Goal: Task Accomplishment & Management: Use online tool/utility

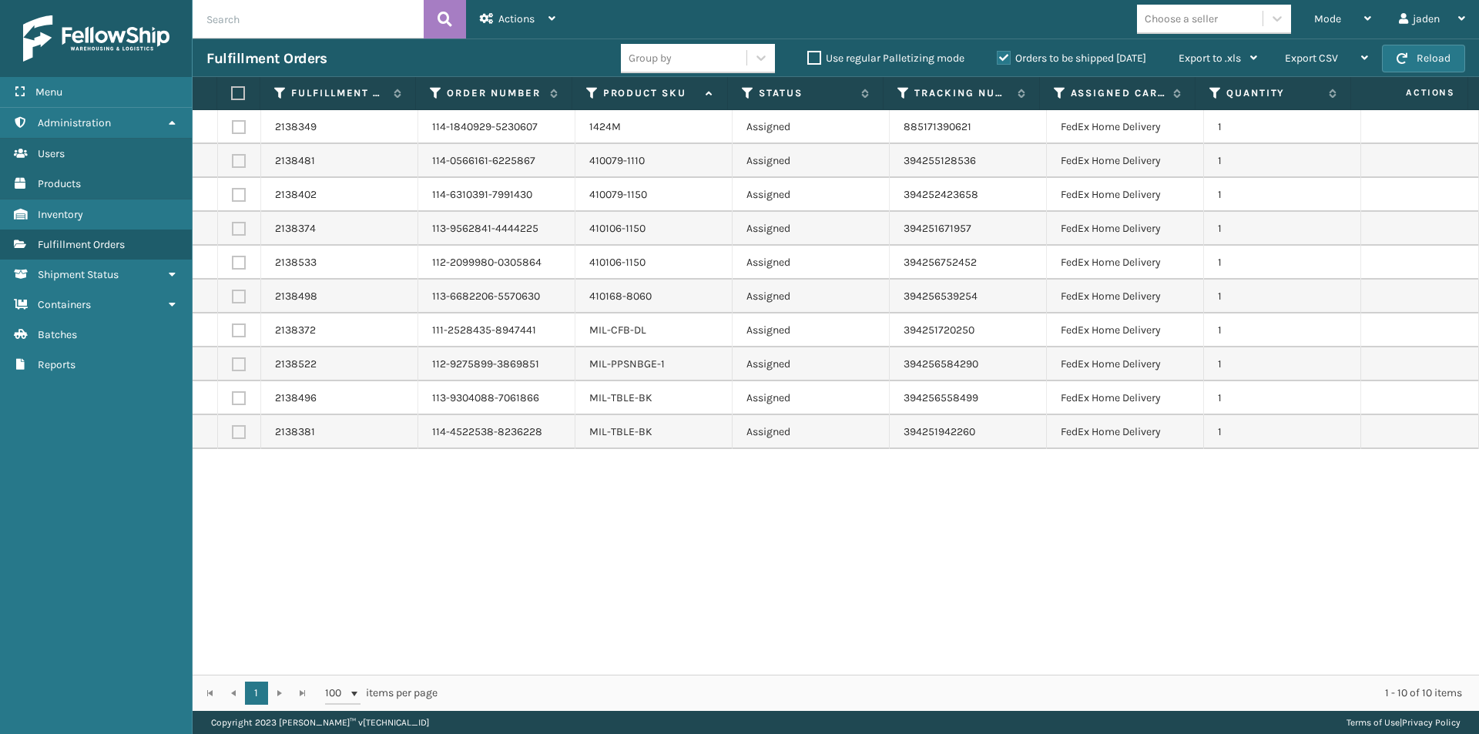
click at [1007, 57] on label "Orders to be shipped [DATE]" at bounding box center [1071, 58] width 149 height 13
click at [998, 57] on input "Orders to be shipped [DATE]" at bounding box center [997, 54] width 1 height 10
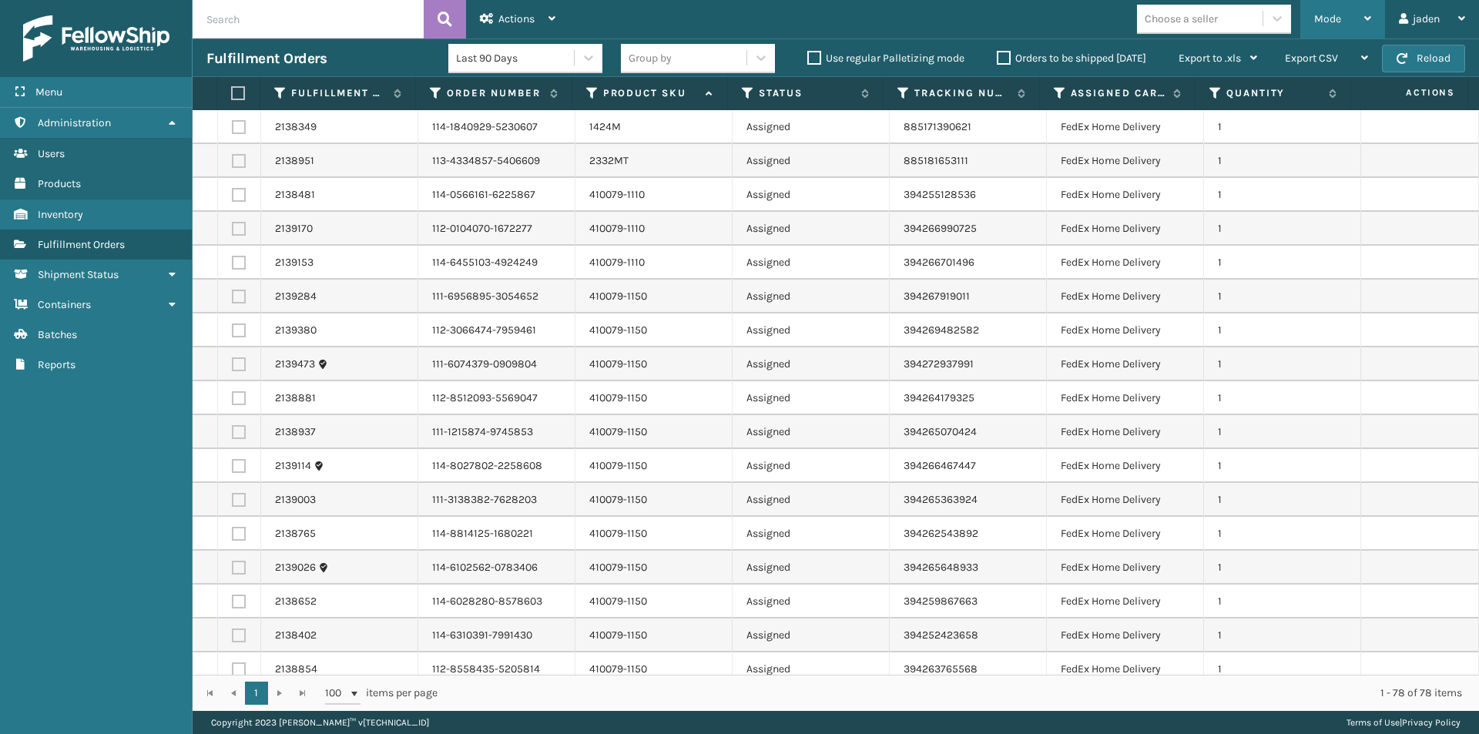
click at [1361, 37] on div "Mode" at bounding box center [1342, 19] width 57 height 39
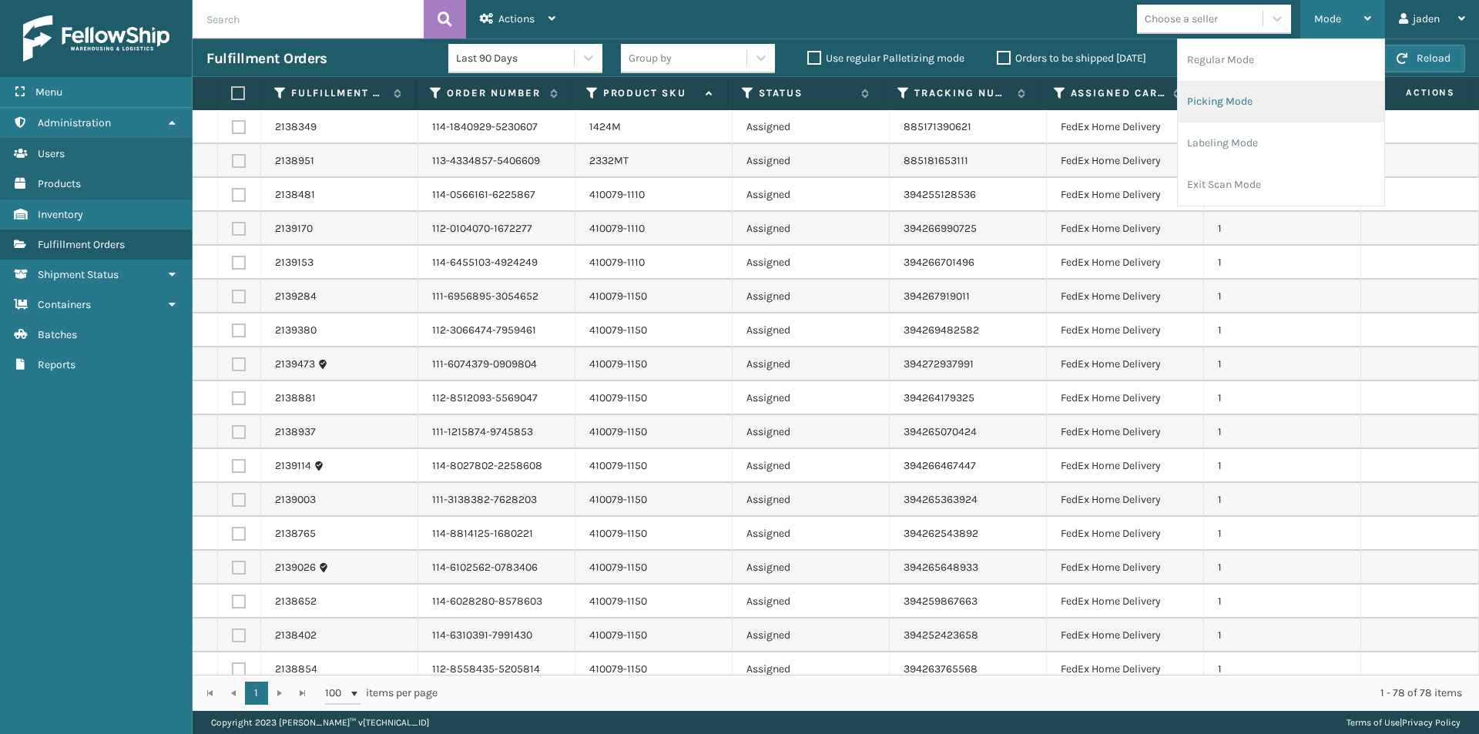
click at [1250, 110] on li "Picking Mode" at bounding box center [1281, 102] width 206 height 42
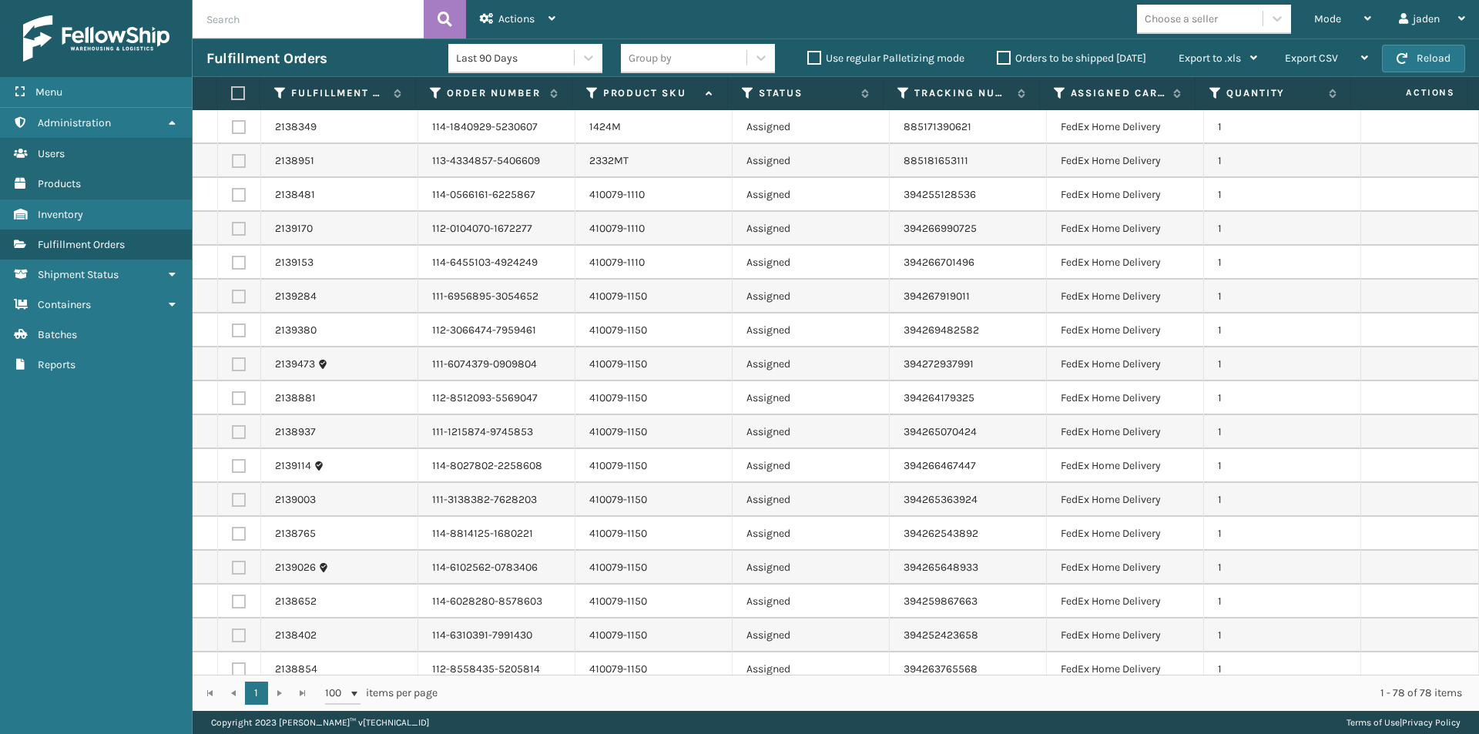
click at [241, 95] on label at bounding box center [236, 93] width 10 height 14
click at [232, 95] on input "checkbox" at bounding box center [231, 94] width 1 height 10
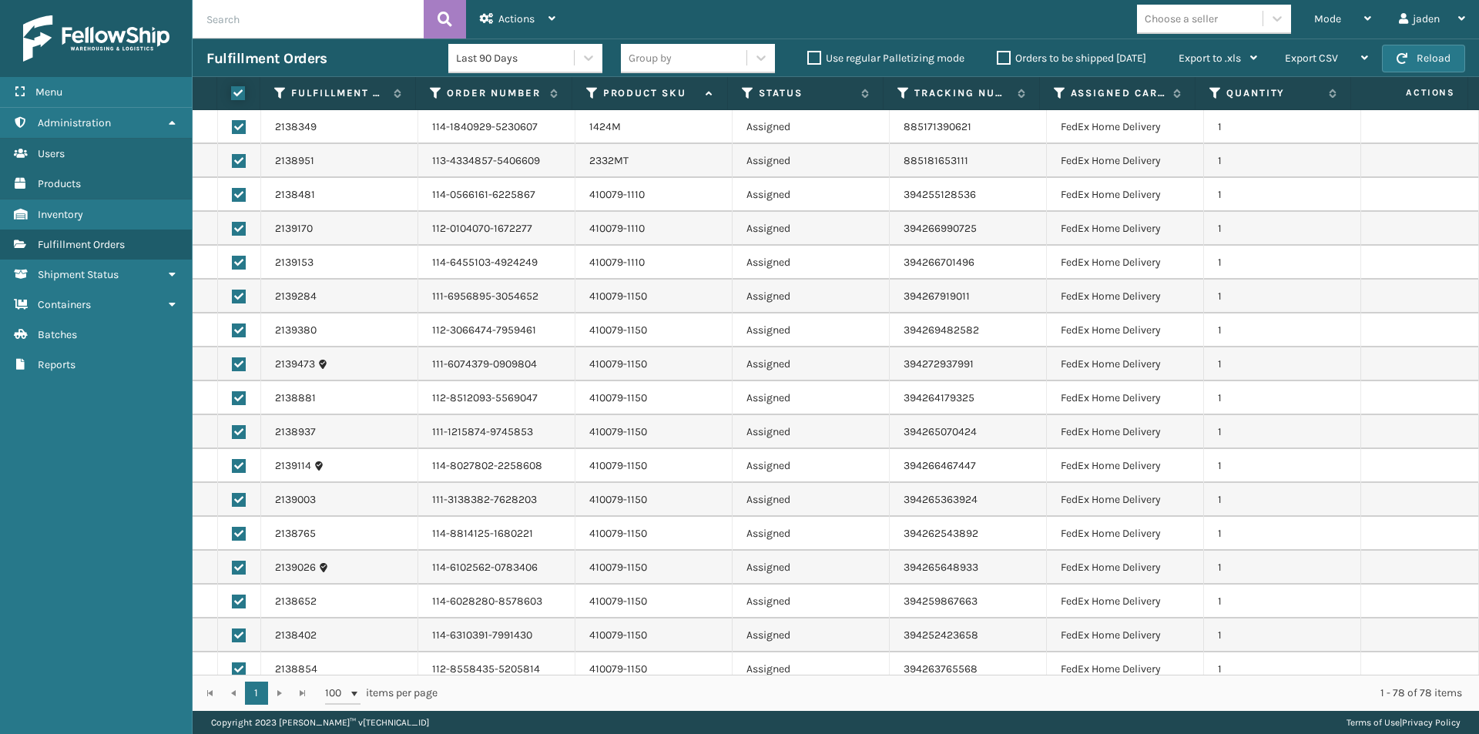
checkbox input "true"
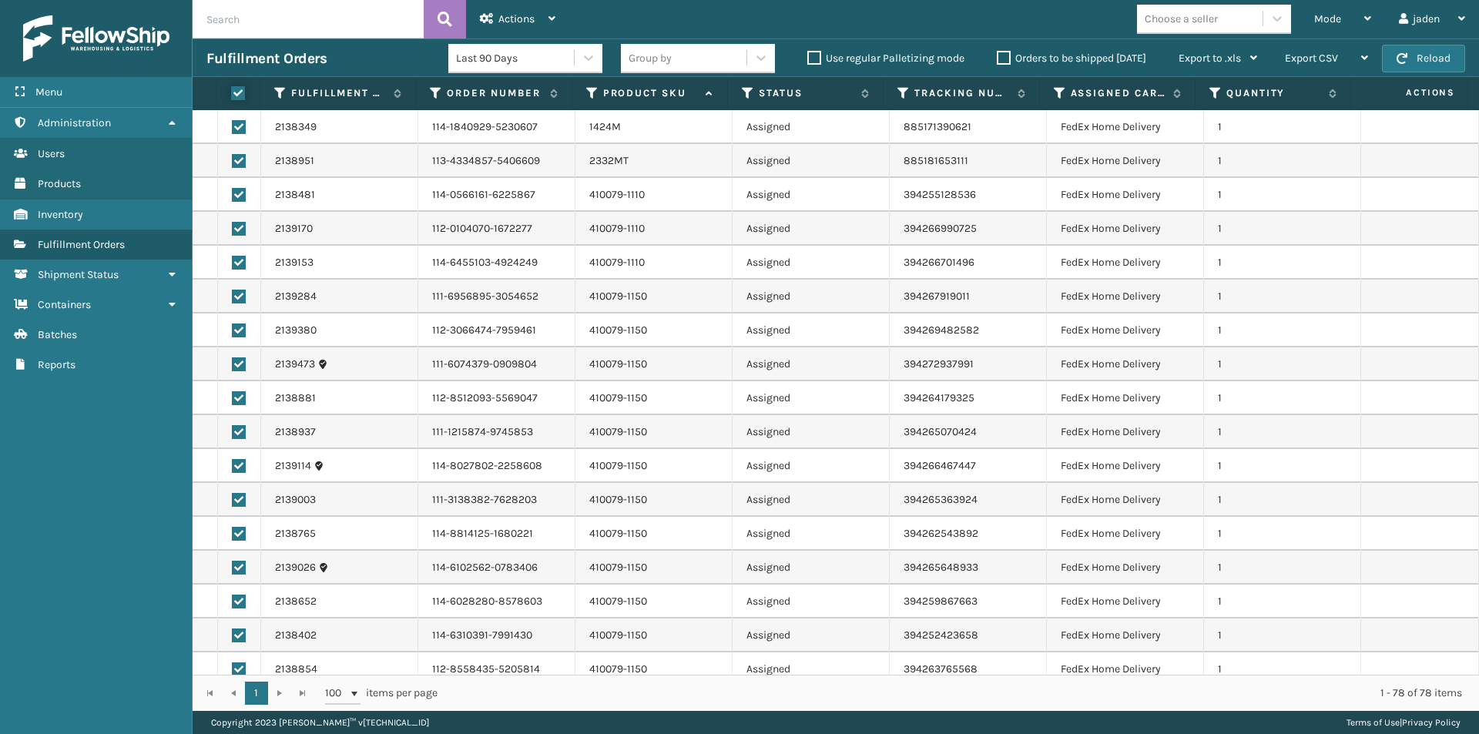
checkbox input "true"
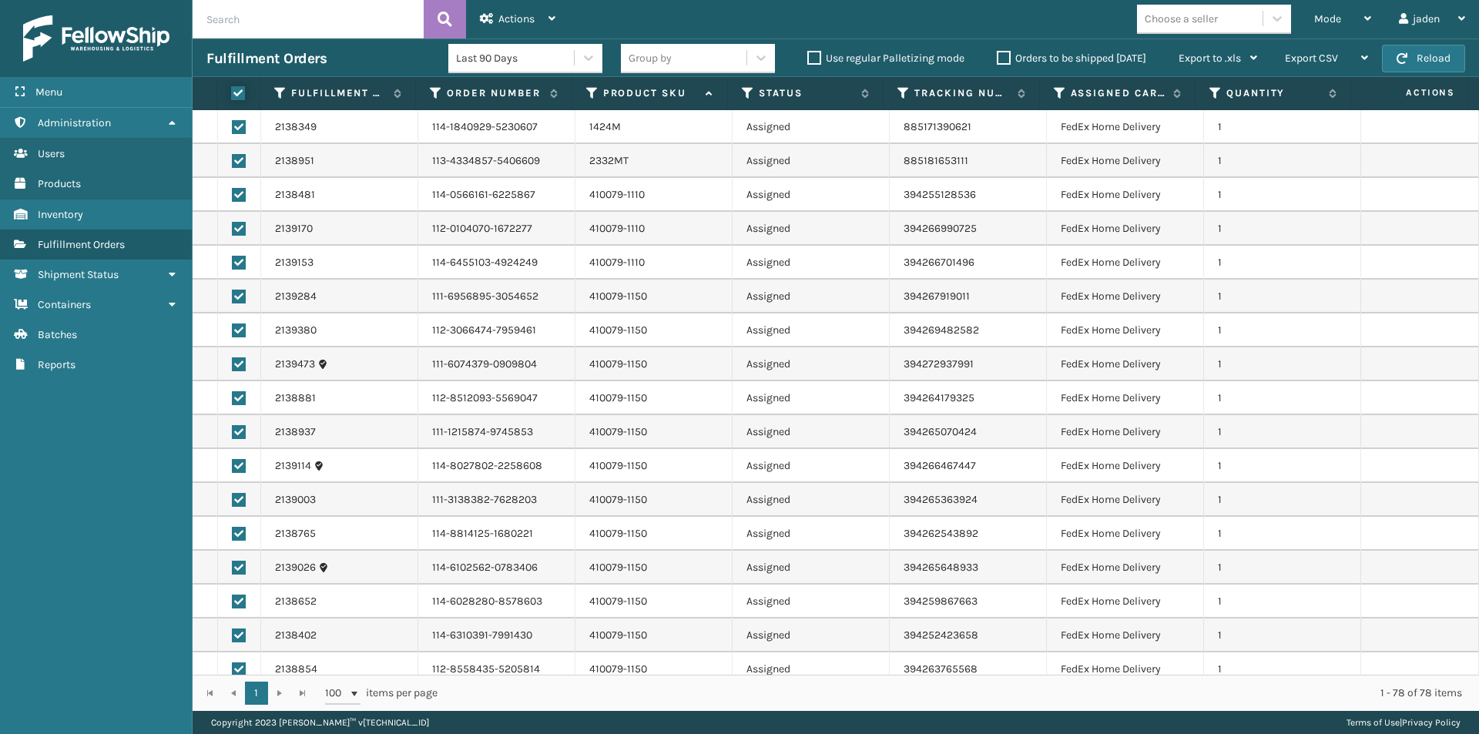
checkbox input "true"
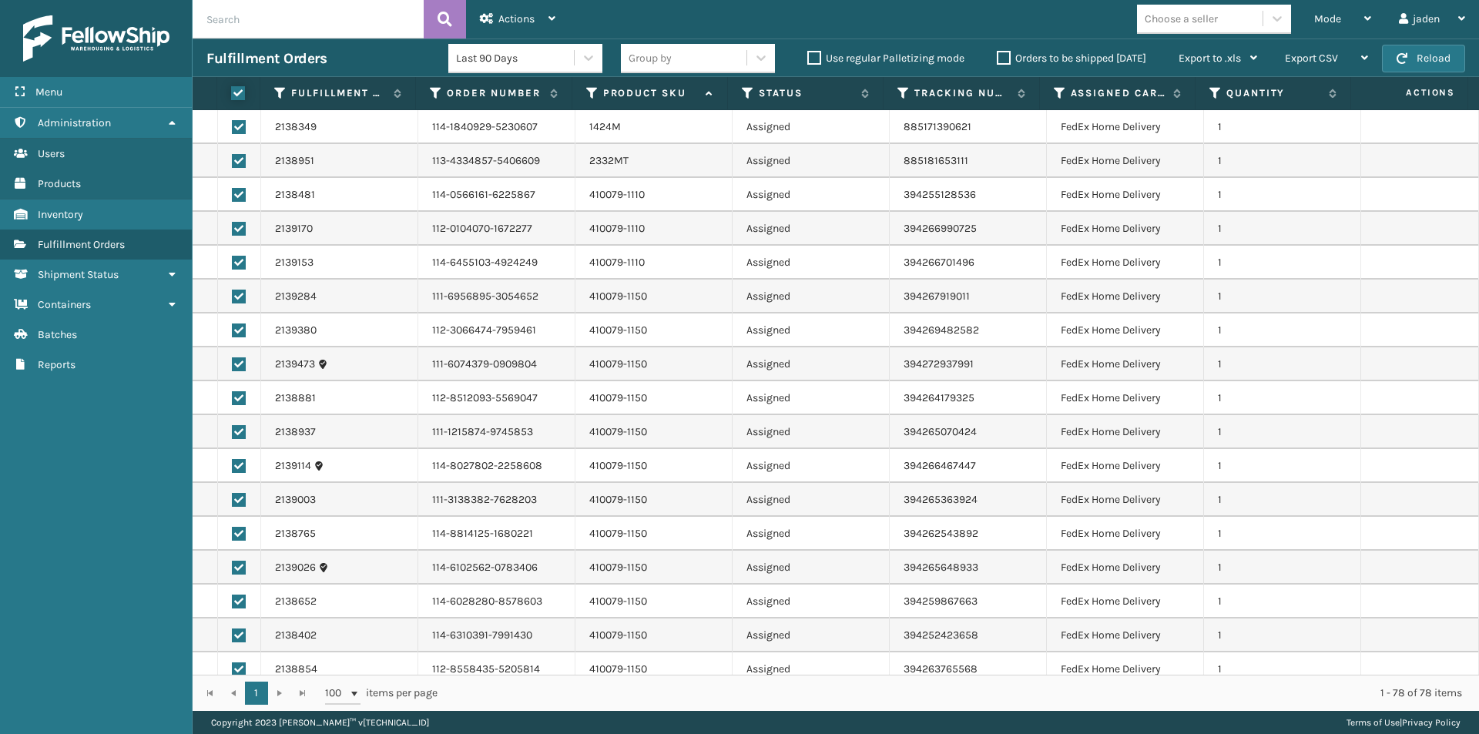
checkbox input "true"
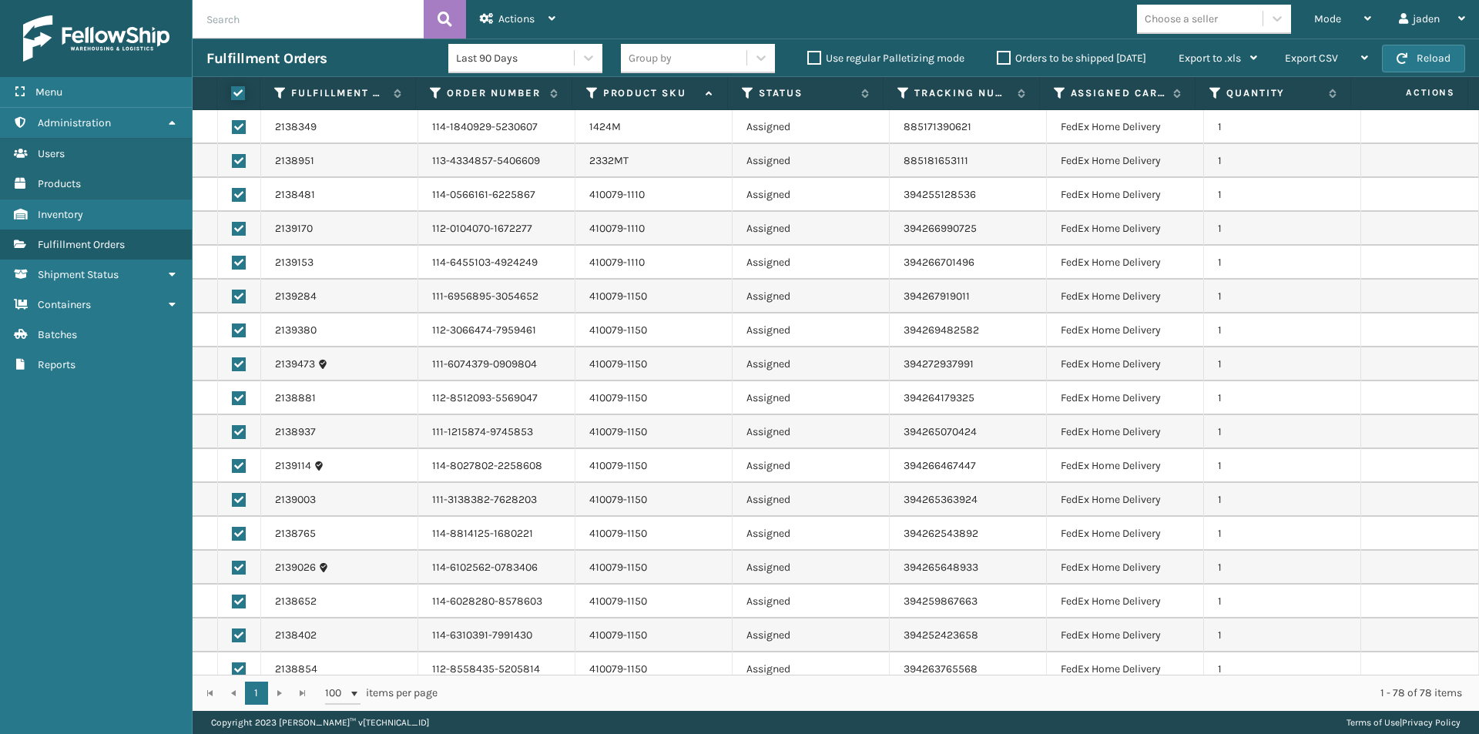
checkbox input "true"
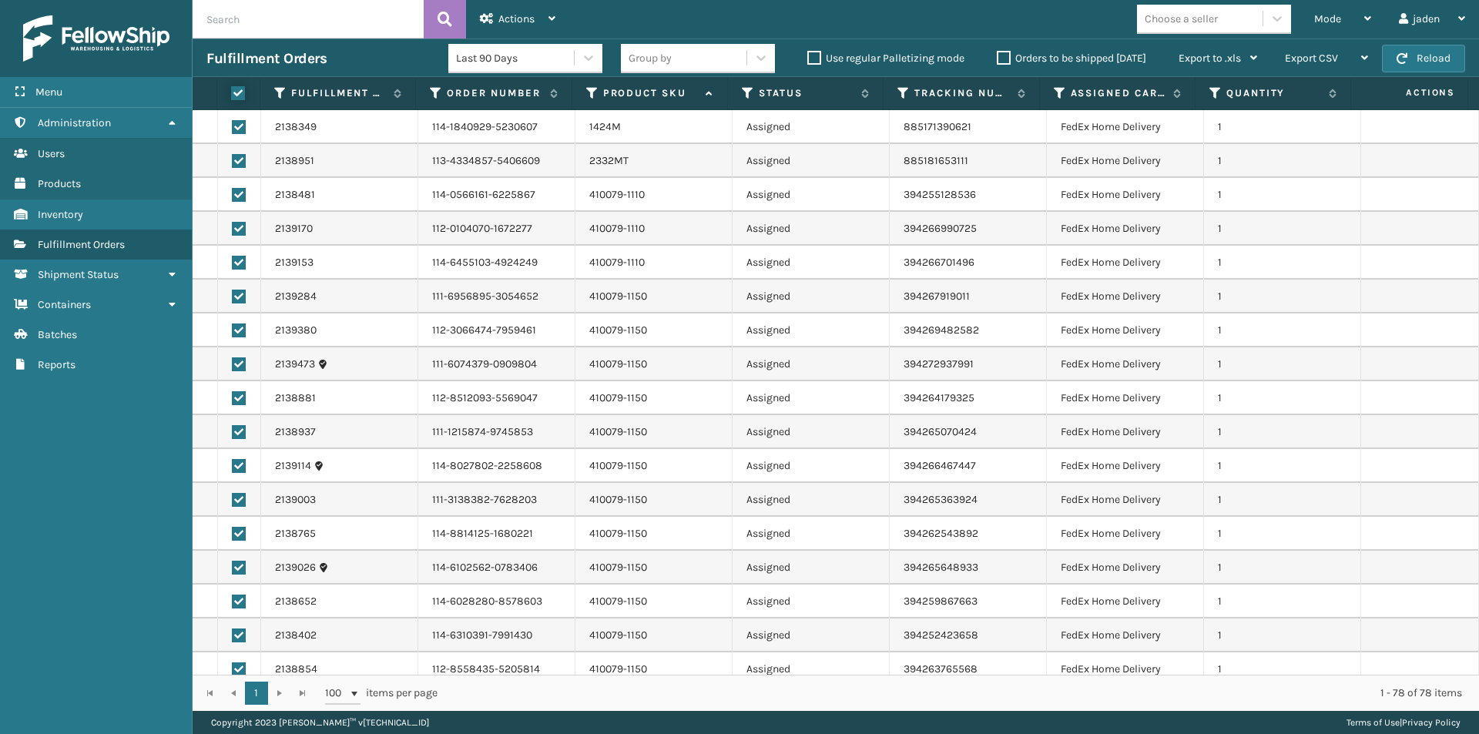
checkbox input "true"
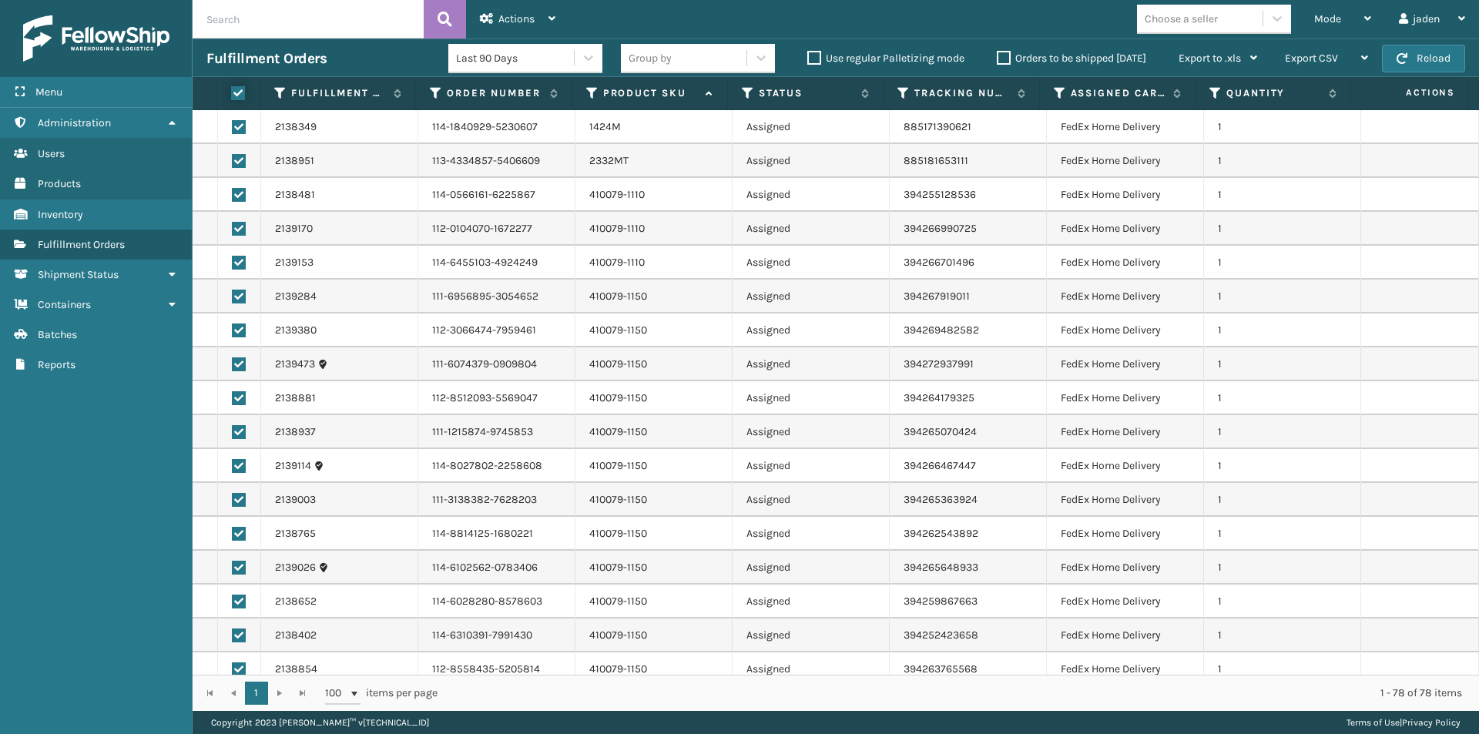
checkbox input "true"
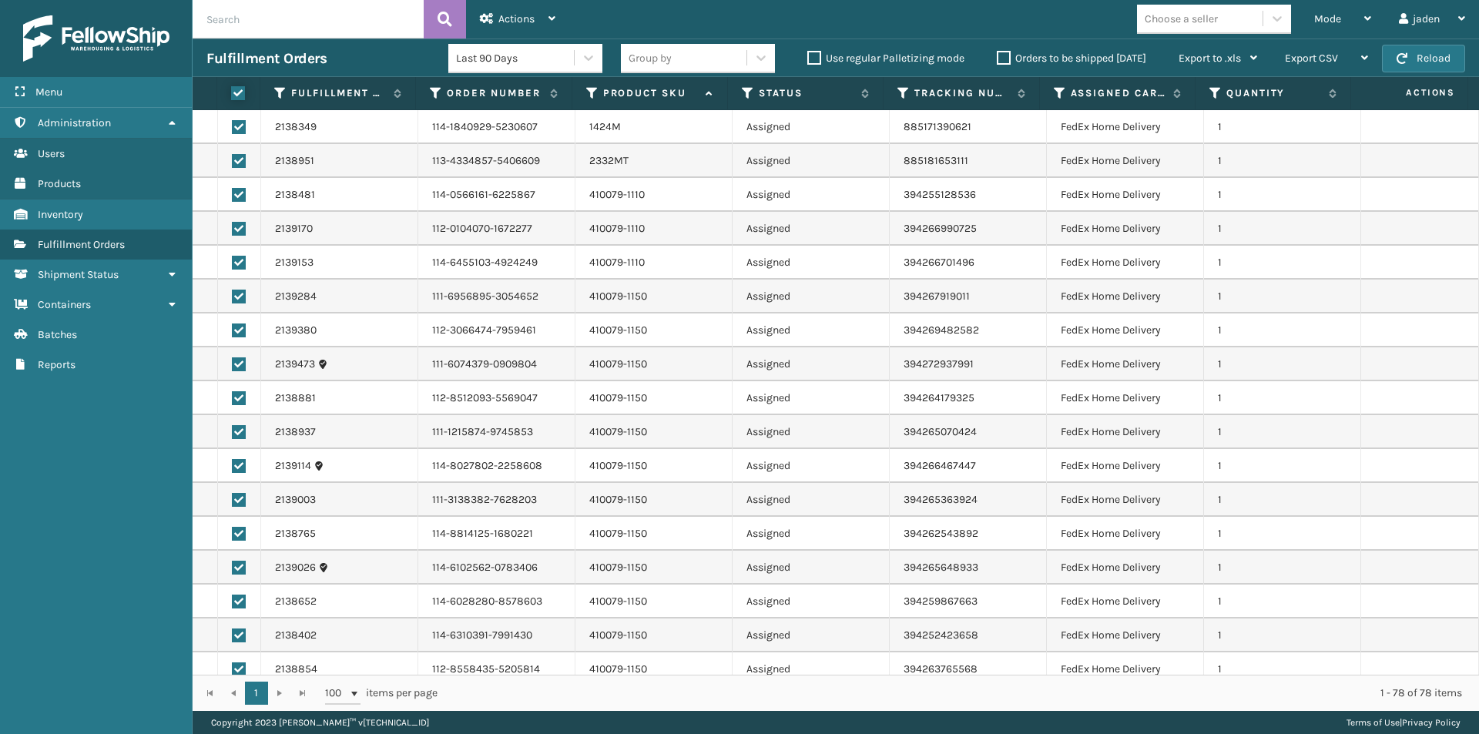
checkbox input "true"
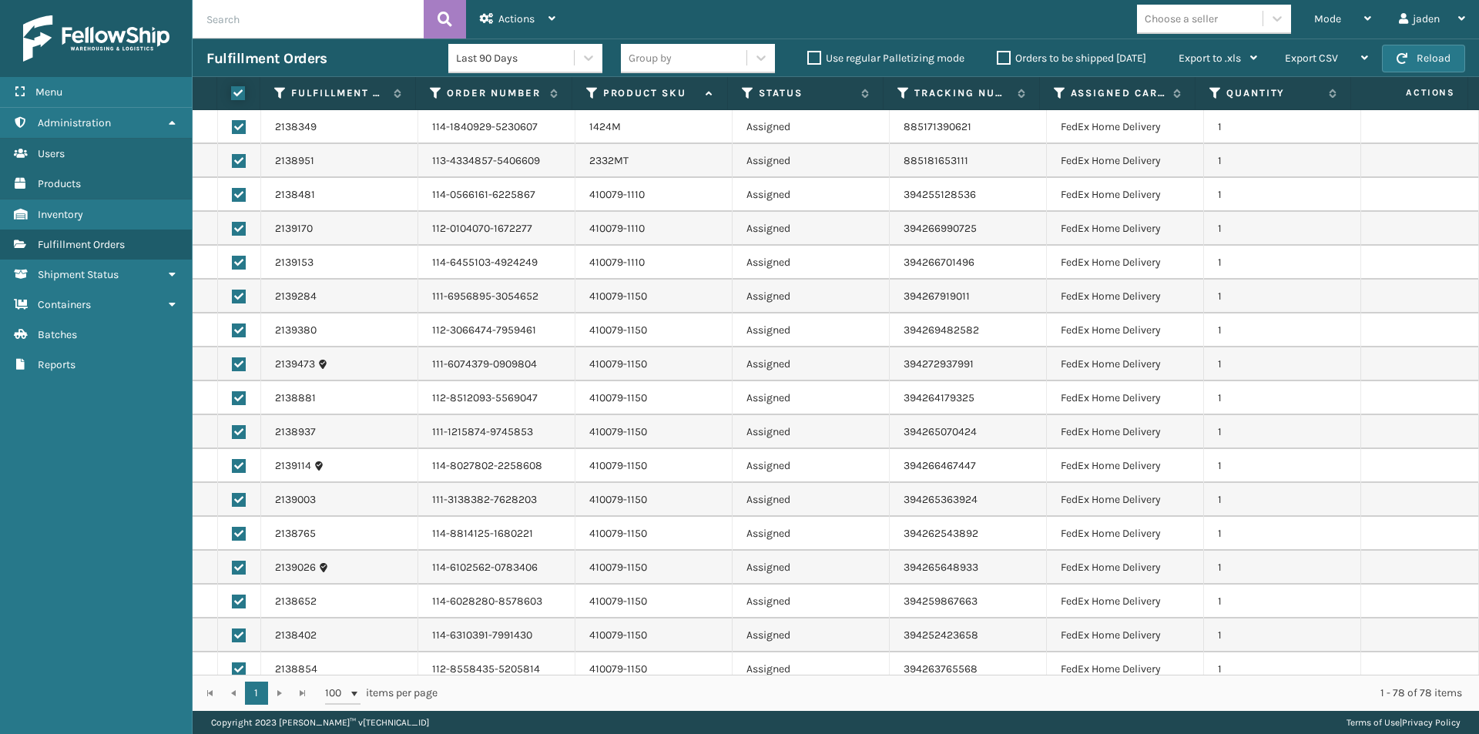
checkbox input "true"
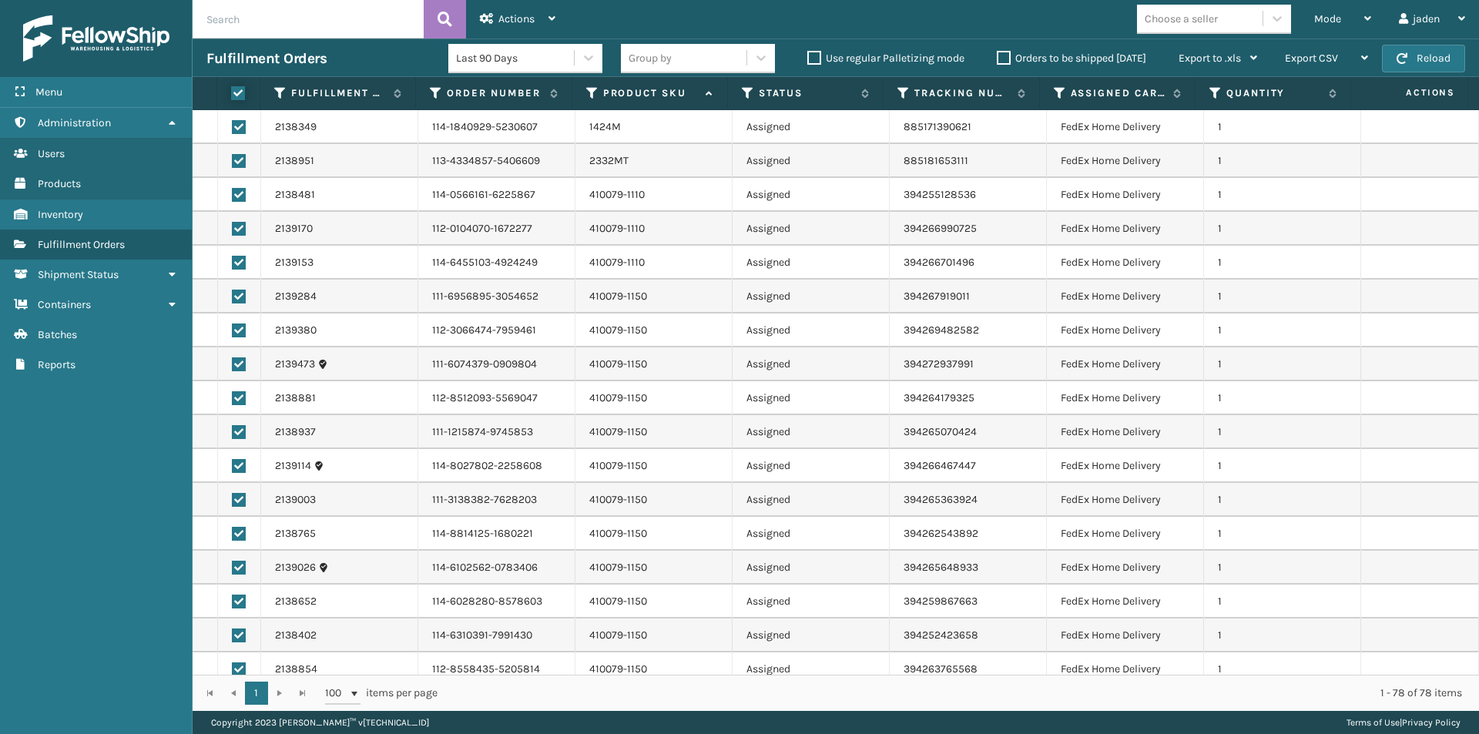
checkbox input "true"
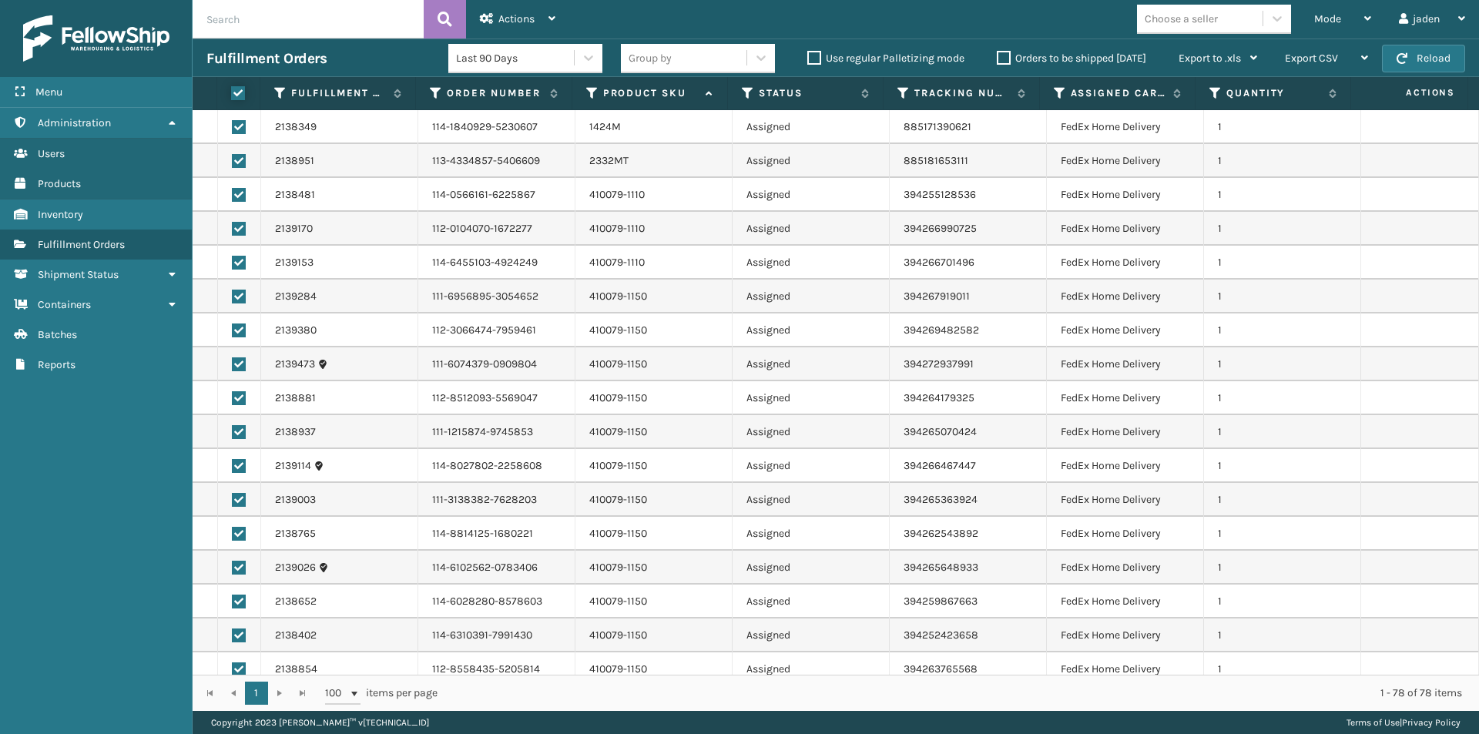
checkbox input "true"
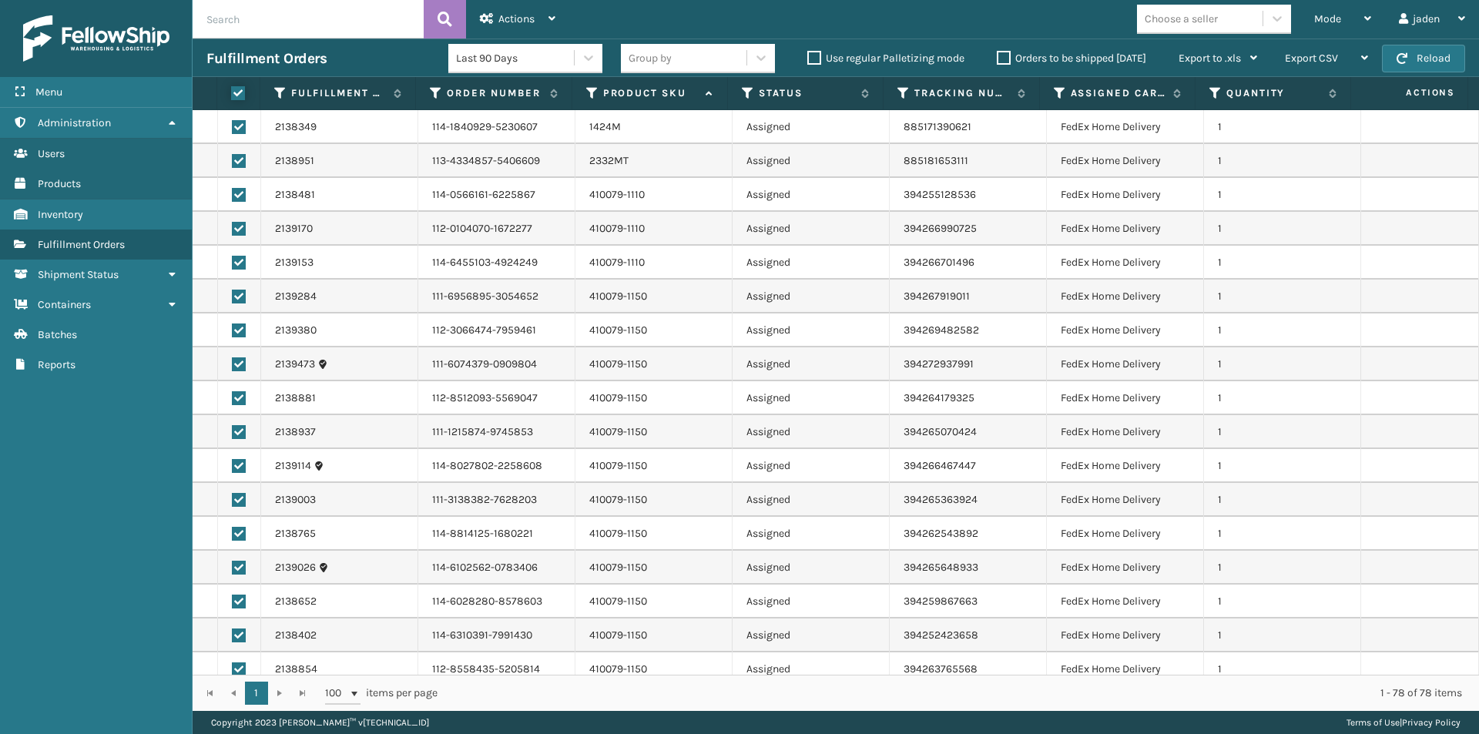
checkbox input "true"
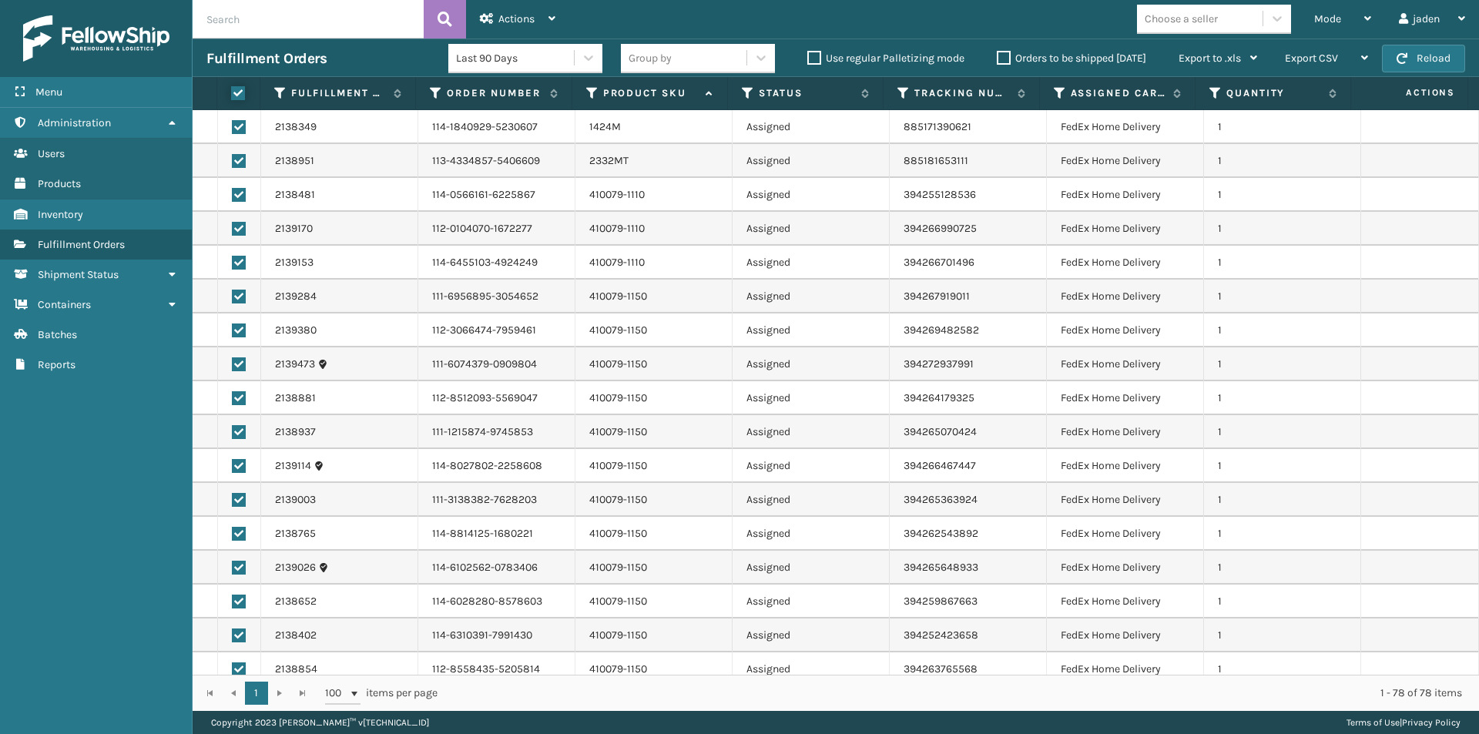
checkbox input "true"
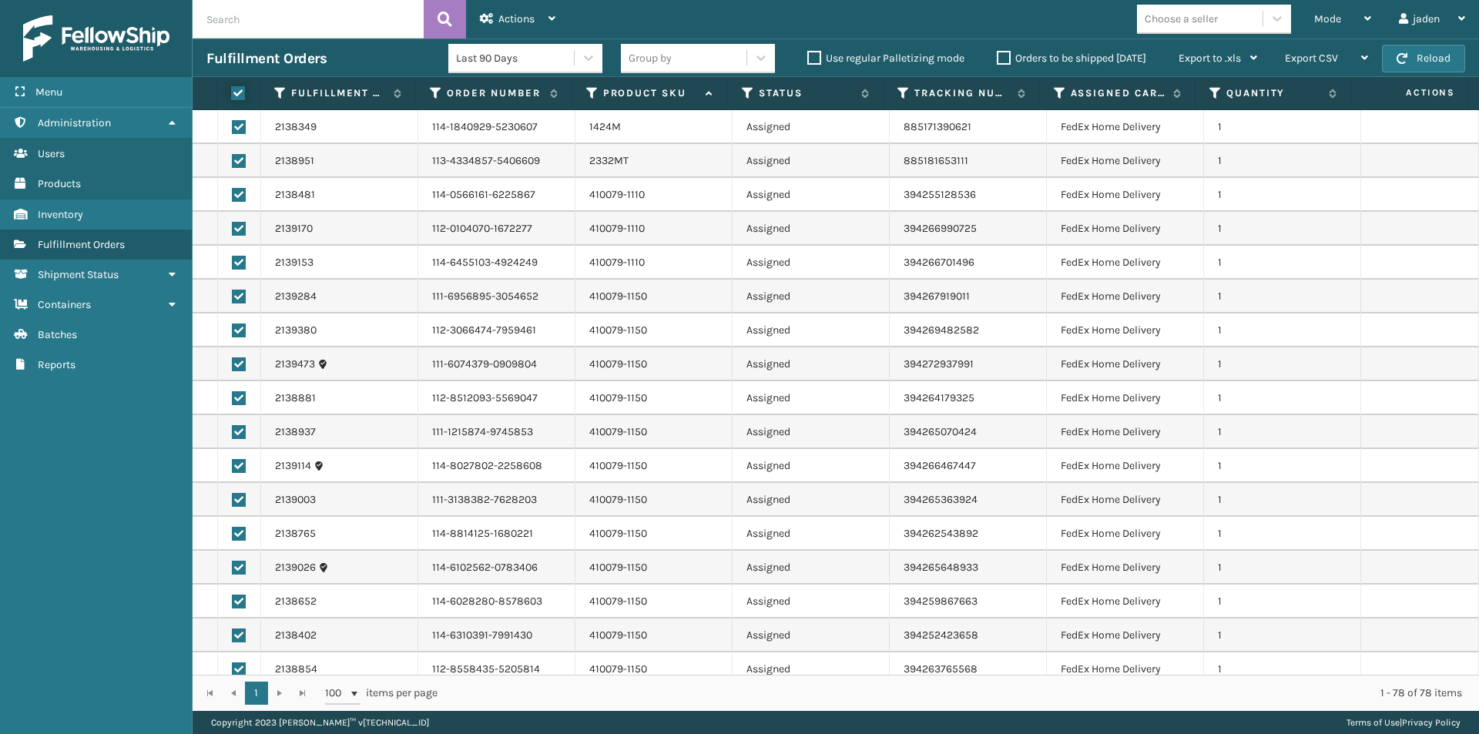
checkbox input "true"
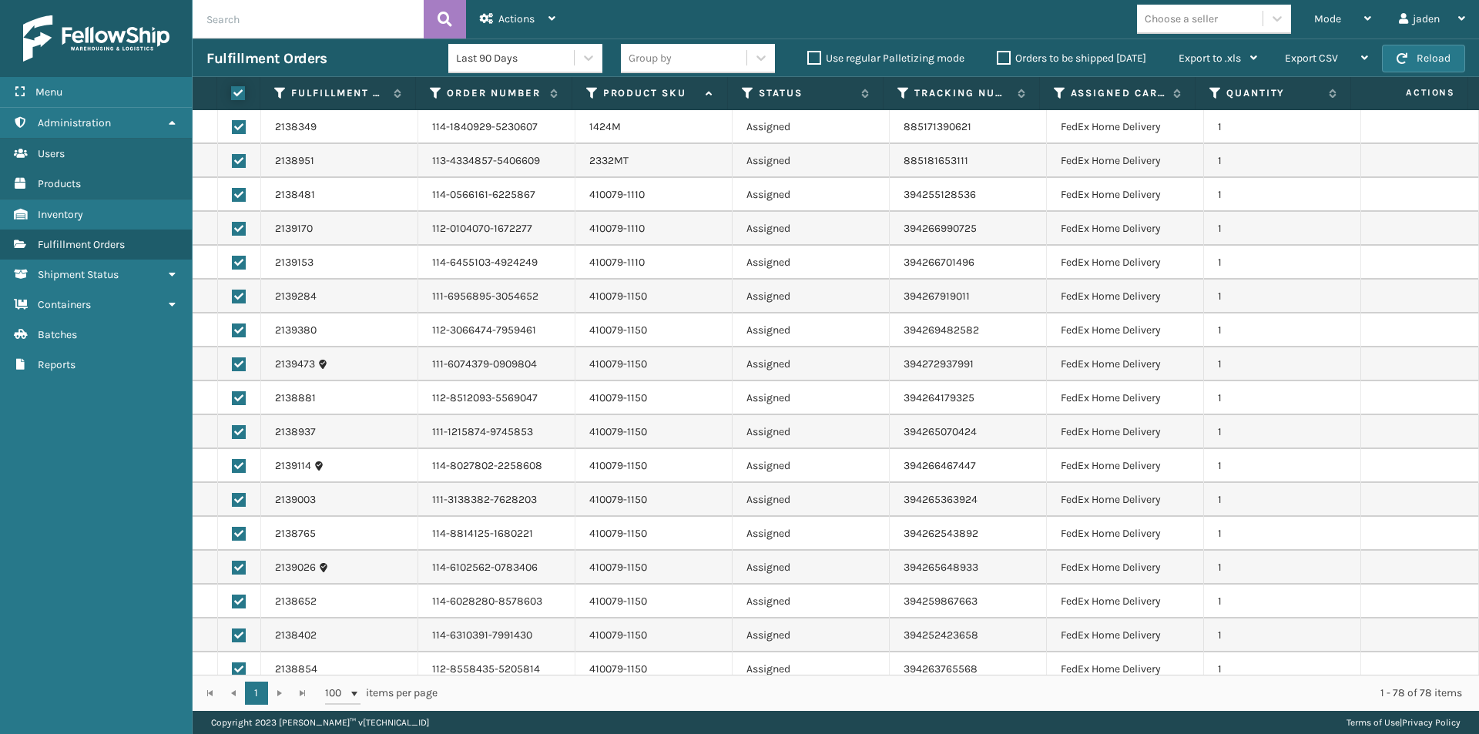
checkbox input "true"
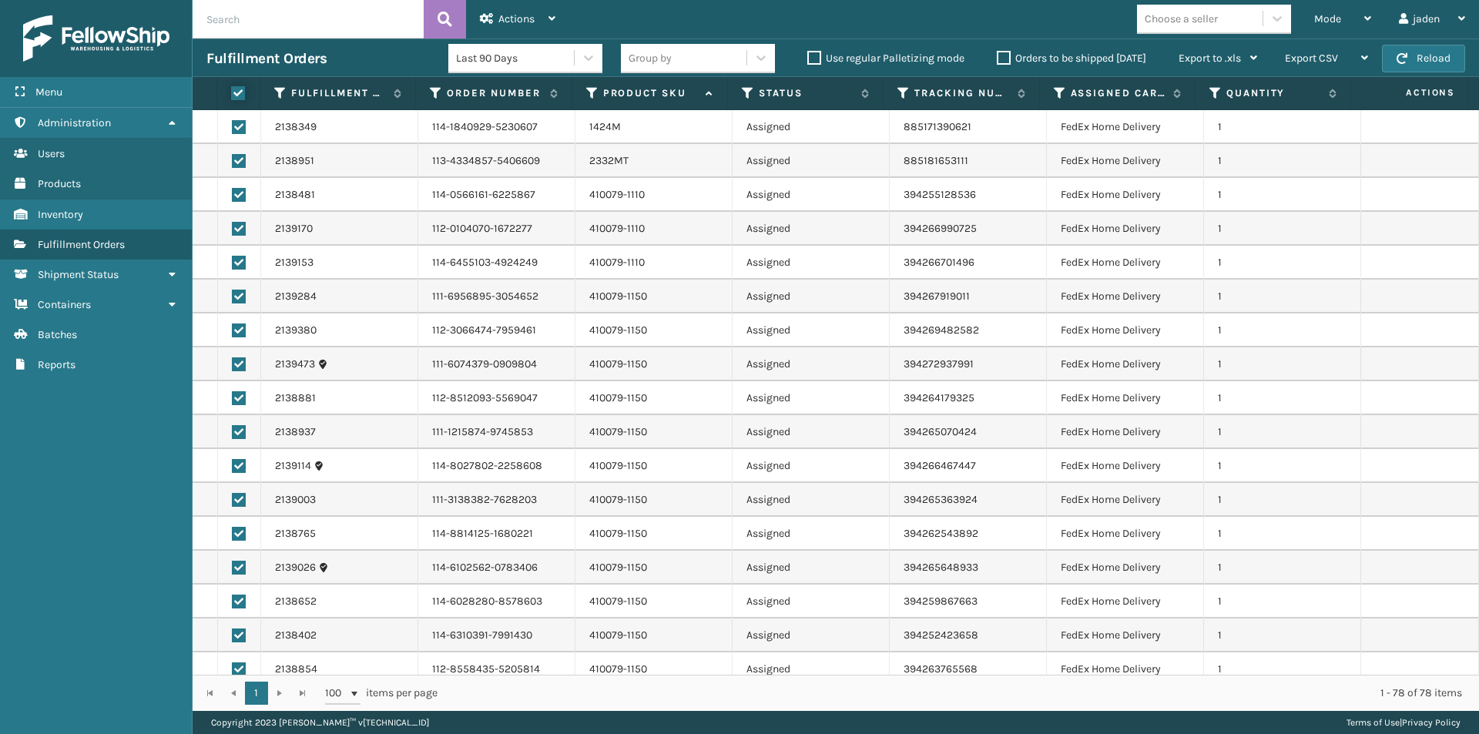
checkbox input "true"
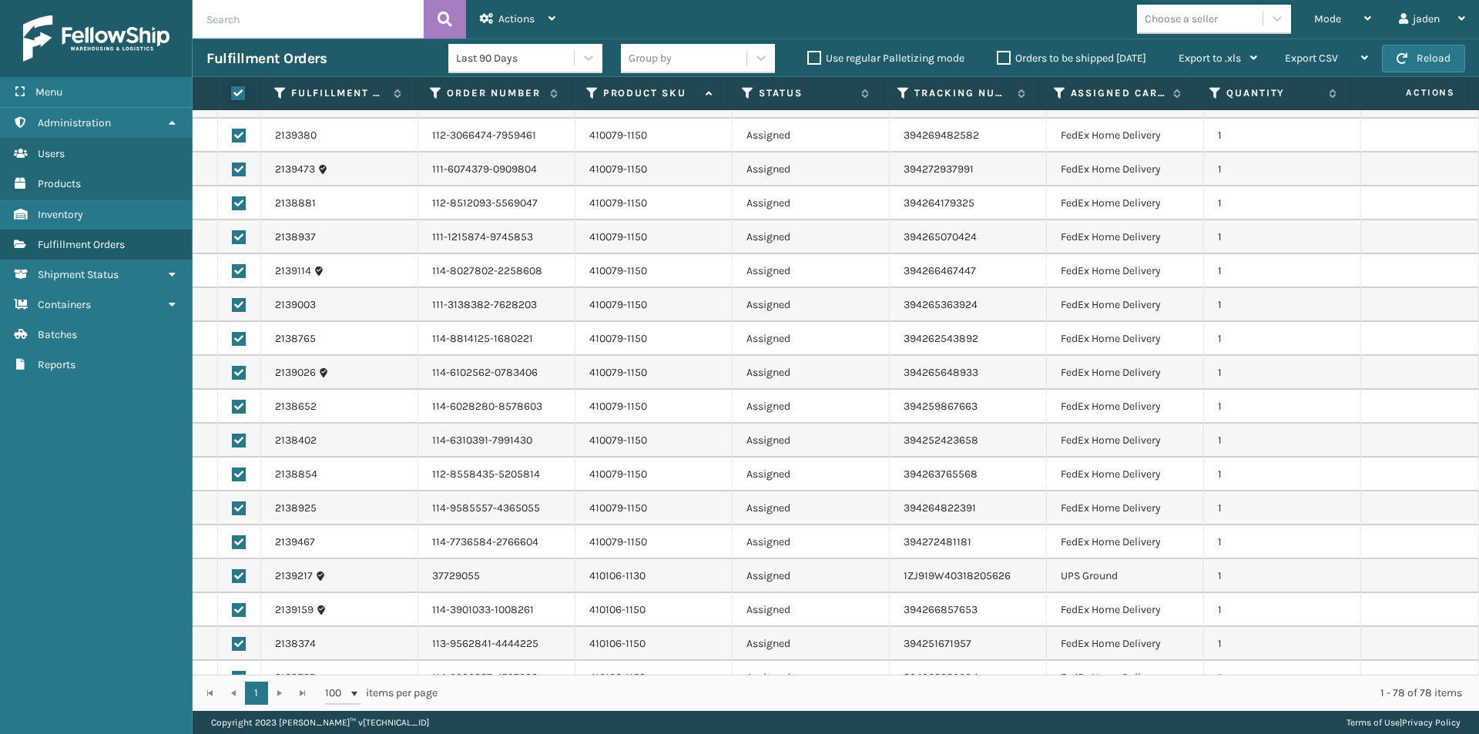
scroll to position [308, 0]
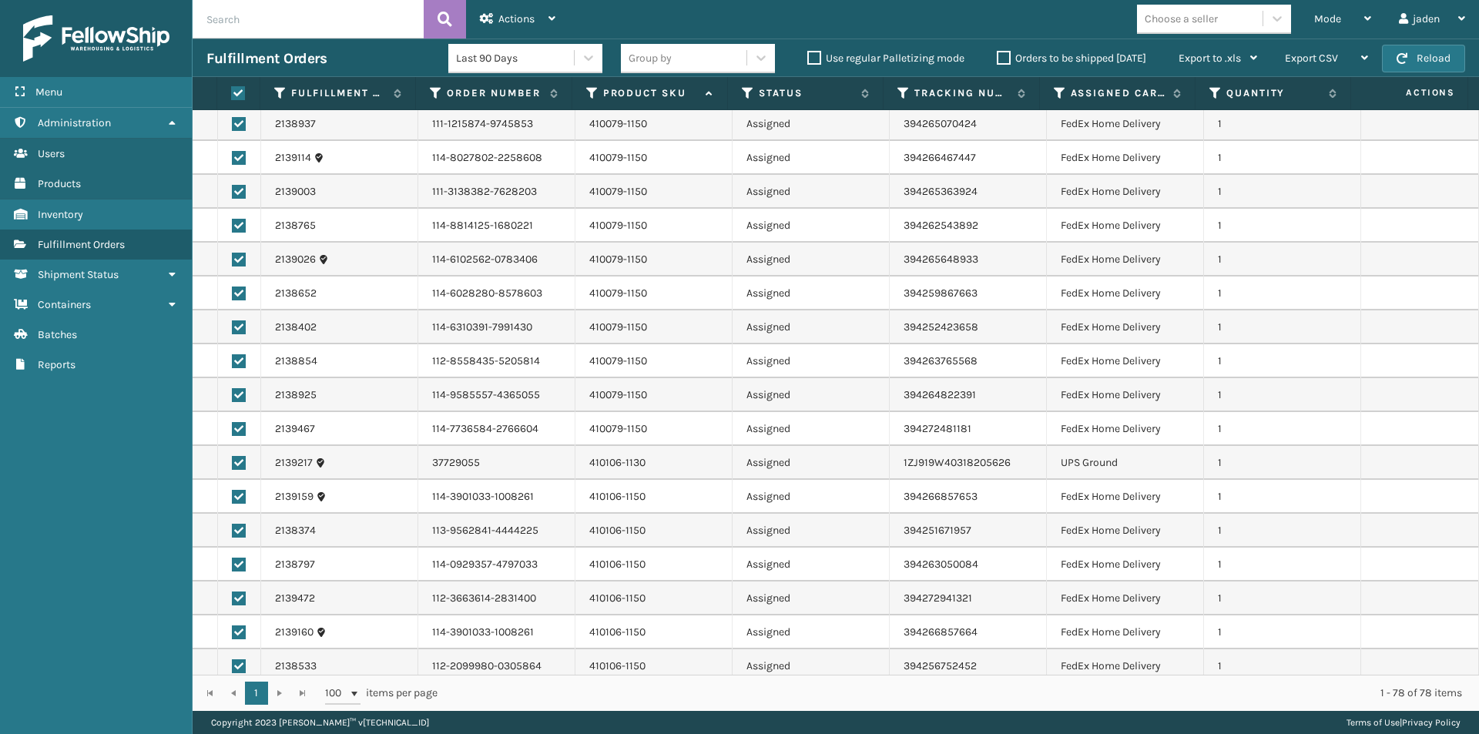
click at [238, 462] on label at bounding box center [239, 463] width 14 height 14
click at [233, 462] on input "checkbox" at bounding box center [232, 461] width 1 height 10
checkbox input "false"
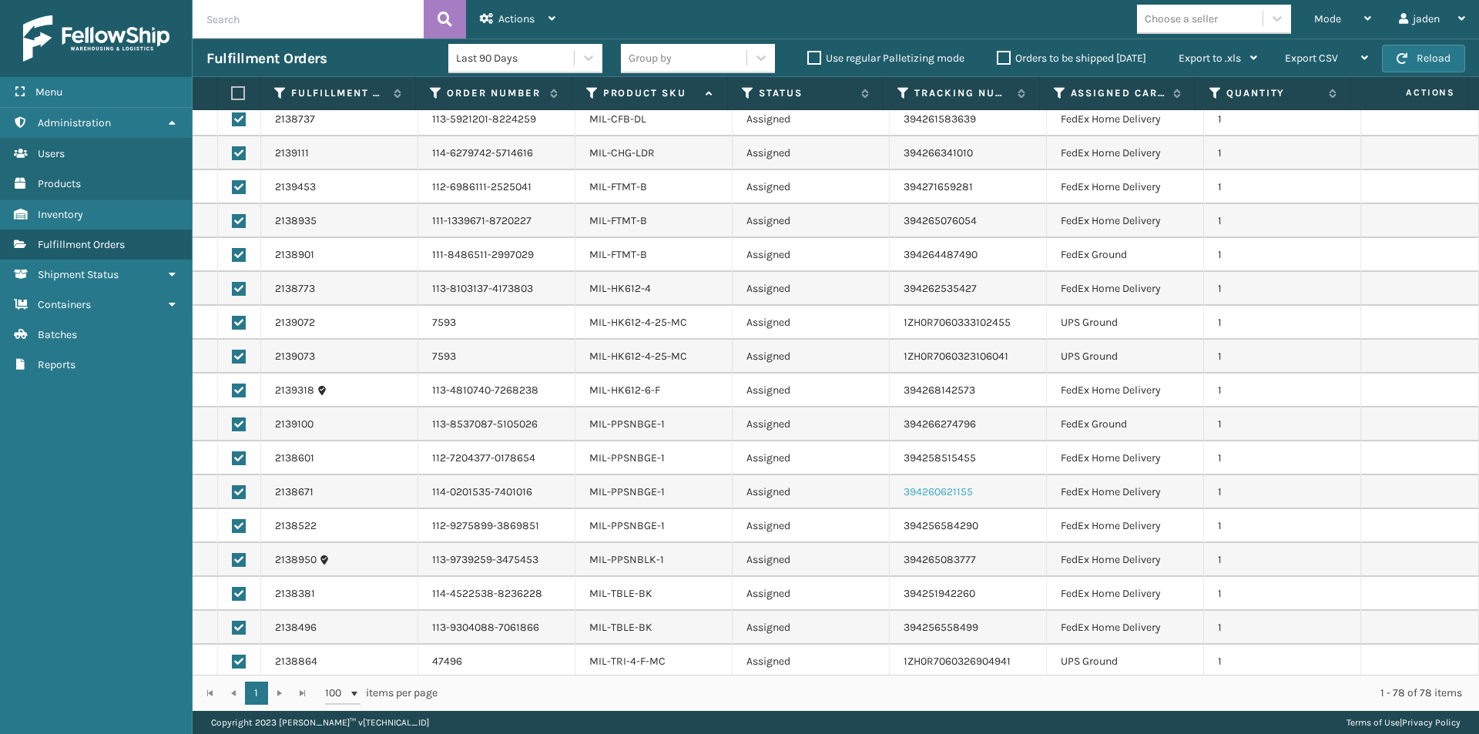
scroll to position [2080, 0]
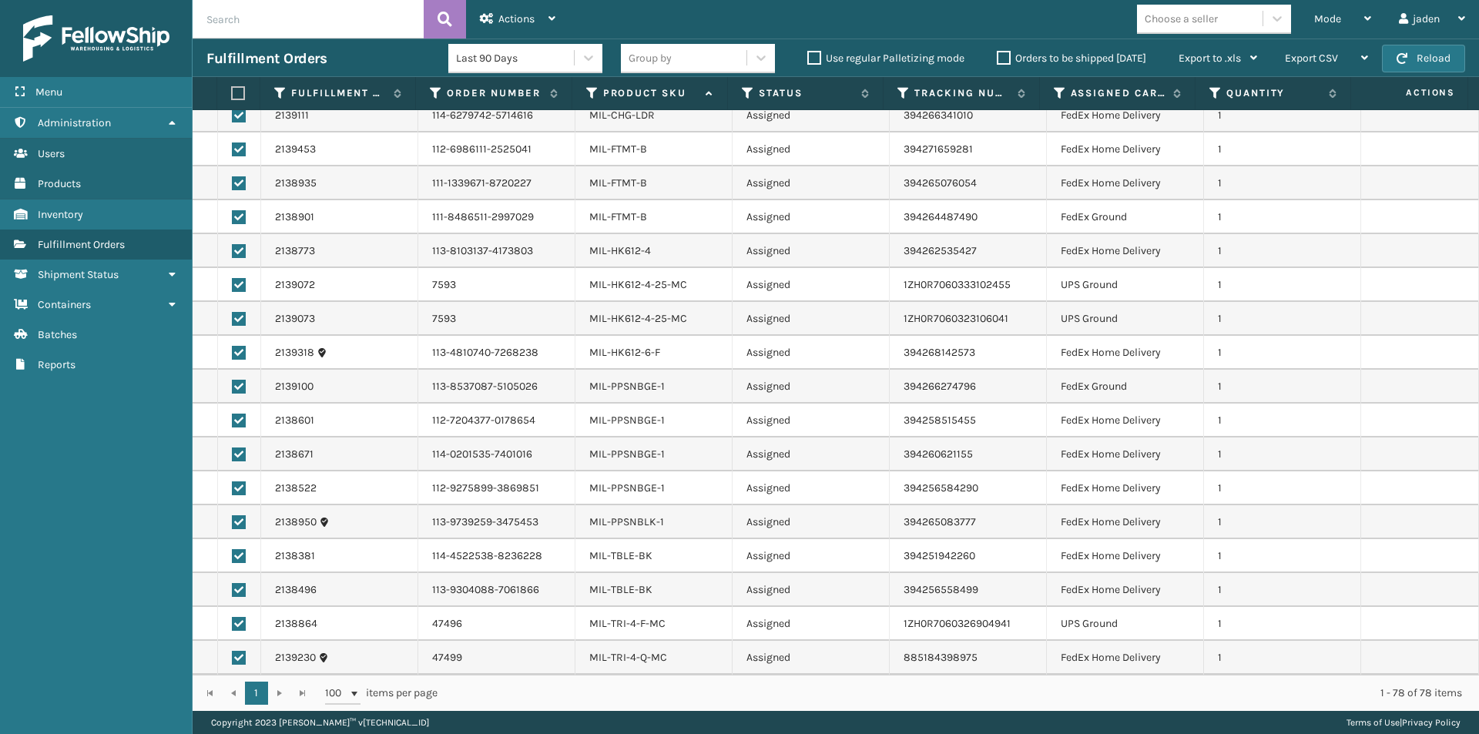
click at [242, 624] on label at bounding box center [239, 624] width 14 height 14
click at [233, 624] on input "checkbox" at bounding box center [232, 622] width 1 height 10
checkbox input "false"
click at [238, 280] on label at bounding box center [239, 285] width 14 height 14
click at [233, 280] on input "checkbox" at bounding box center [232, 283] width 1 height 10
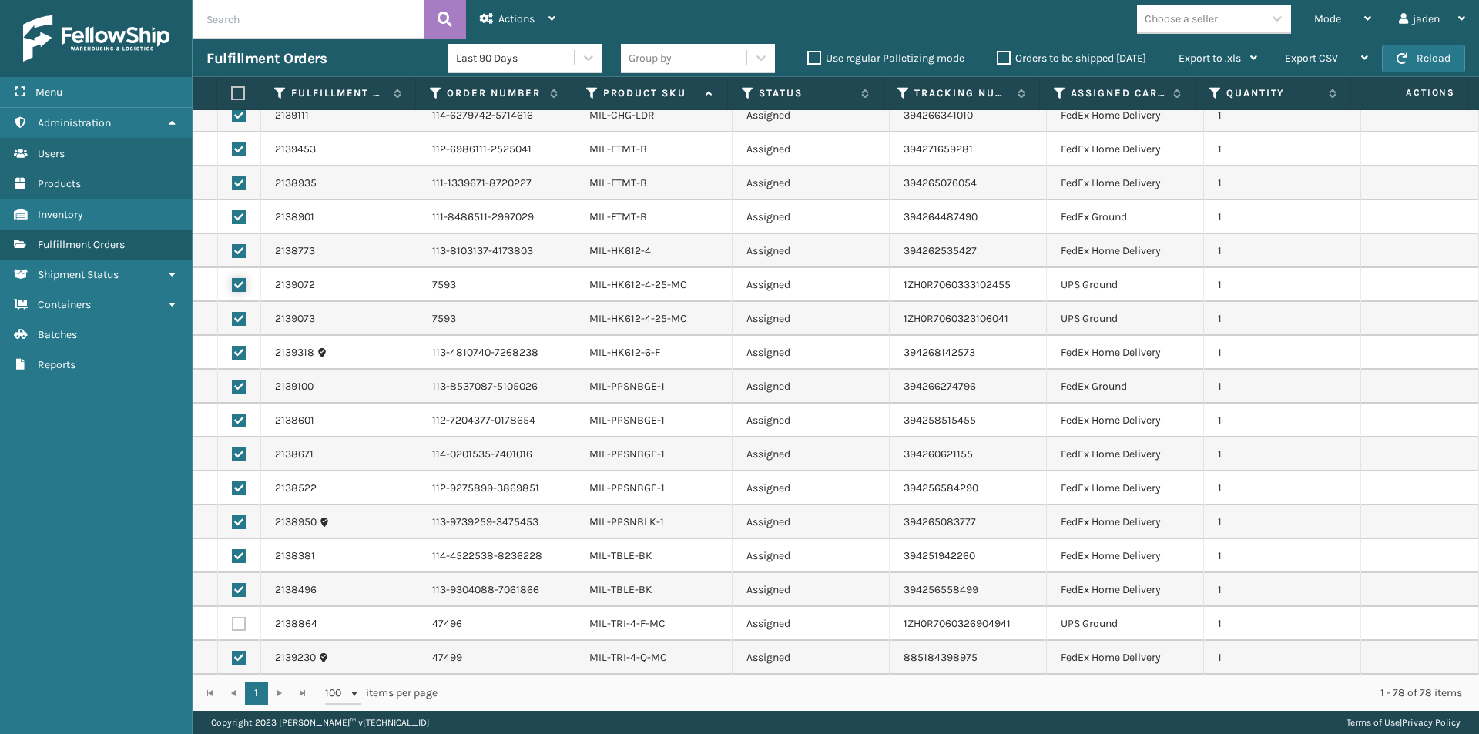
checkbox input "false"
click at [236, 320] on label at bounding box center [239, 319] width 14 height 14
click at [233, 320] on input "checkbox" at bounding box center [232, 317] width 1 height 10
checkbox input "false"
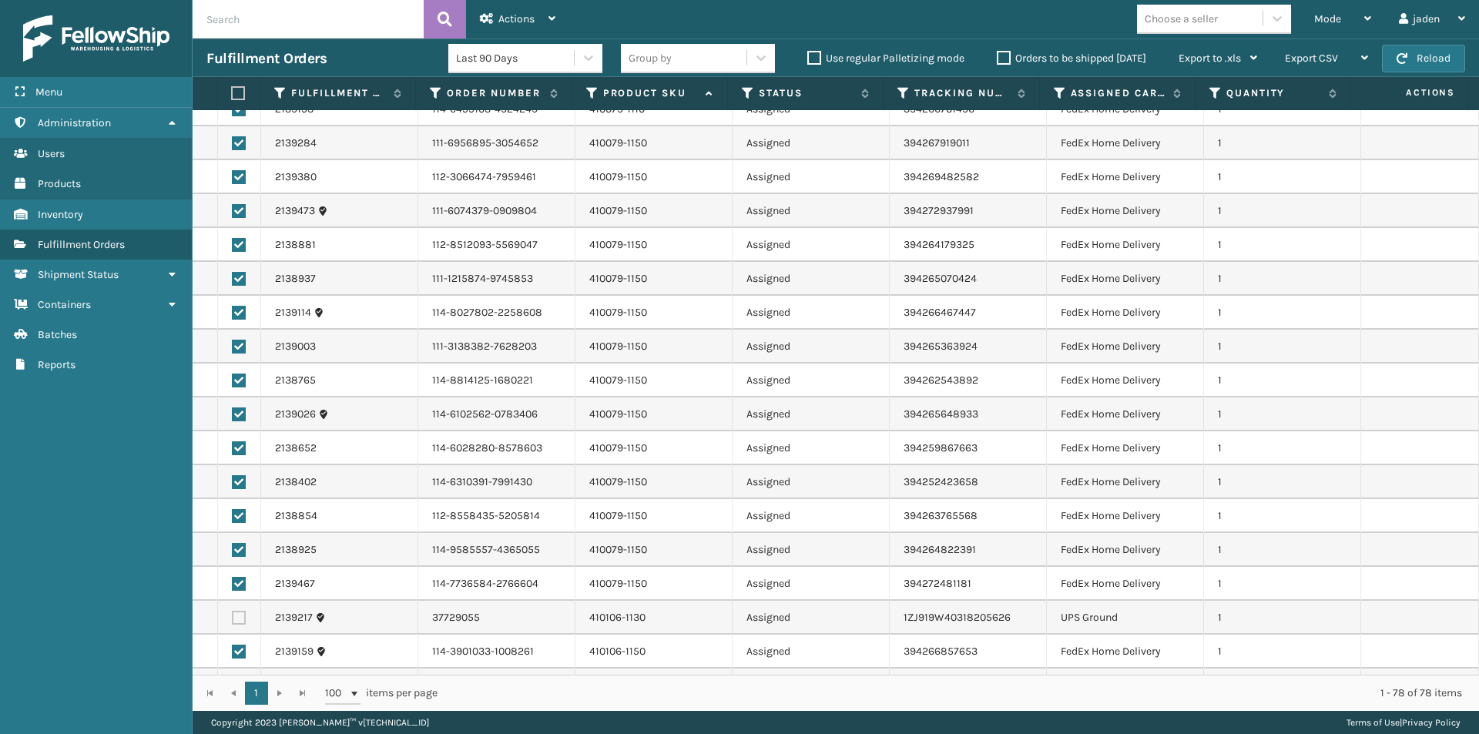
scroll to position [0, 0]
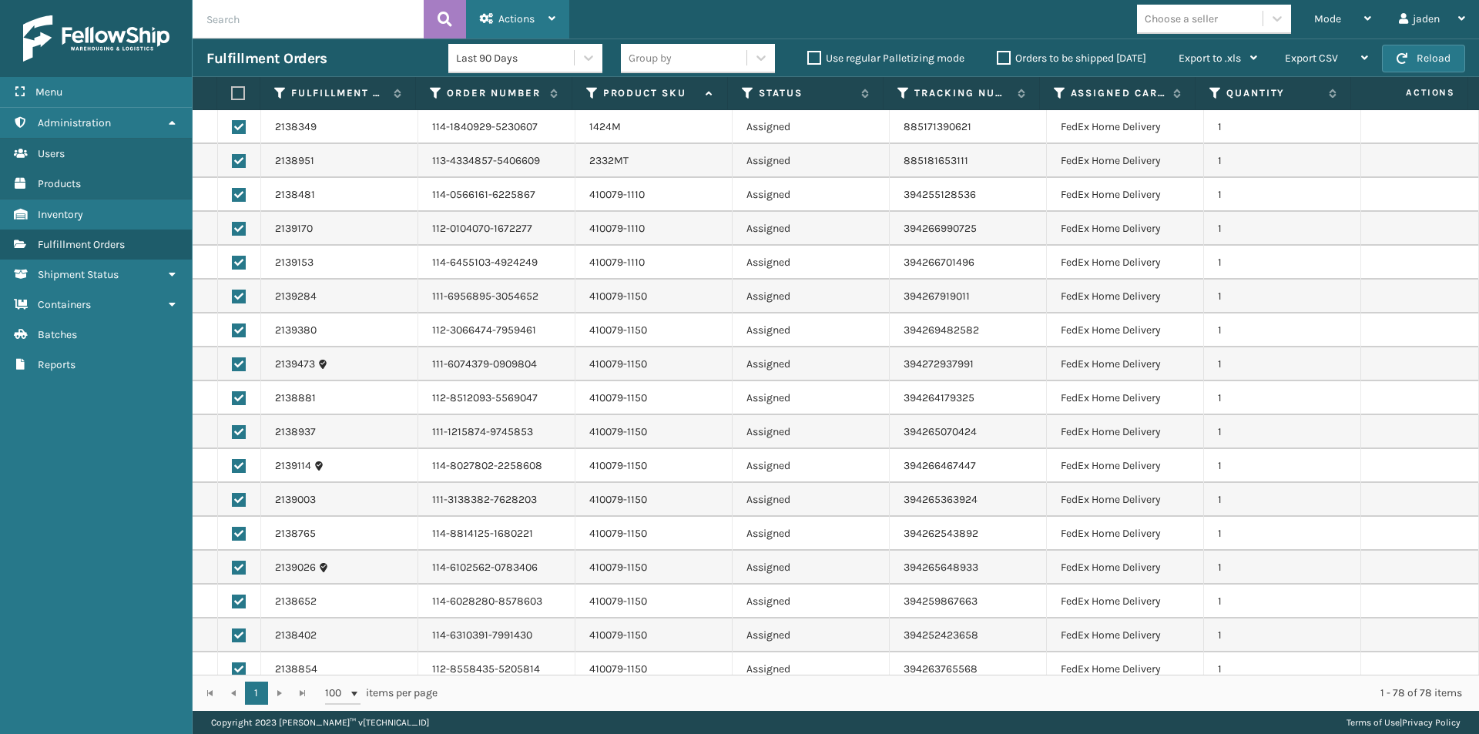
click at [507, 32] on div "Actions" at bounding box center [518, 19] width 76 height 39
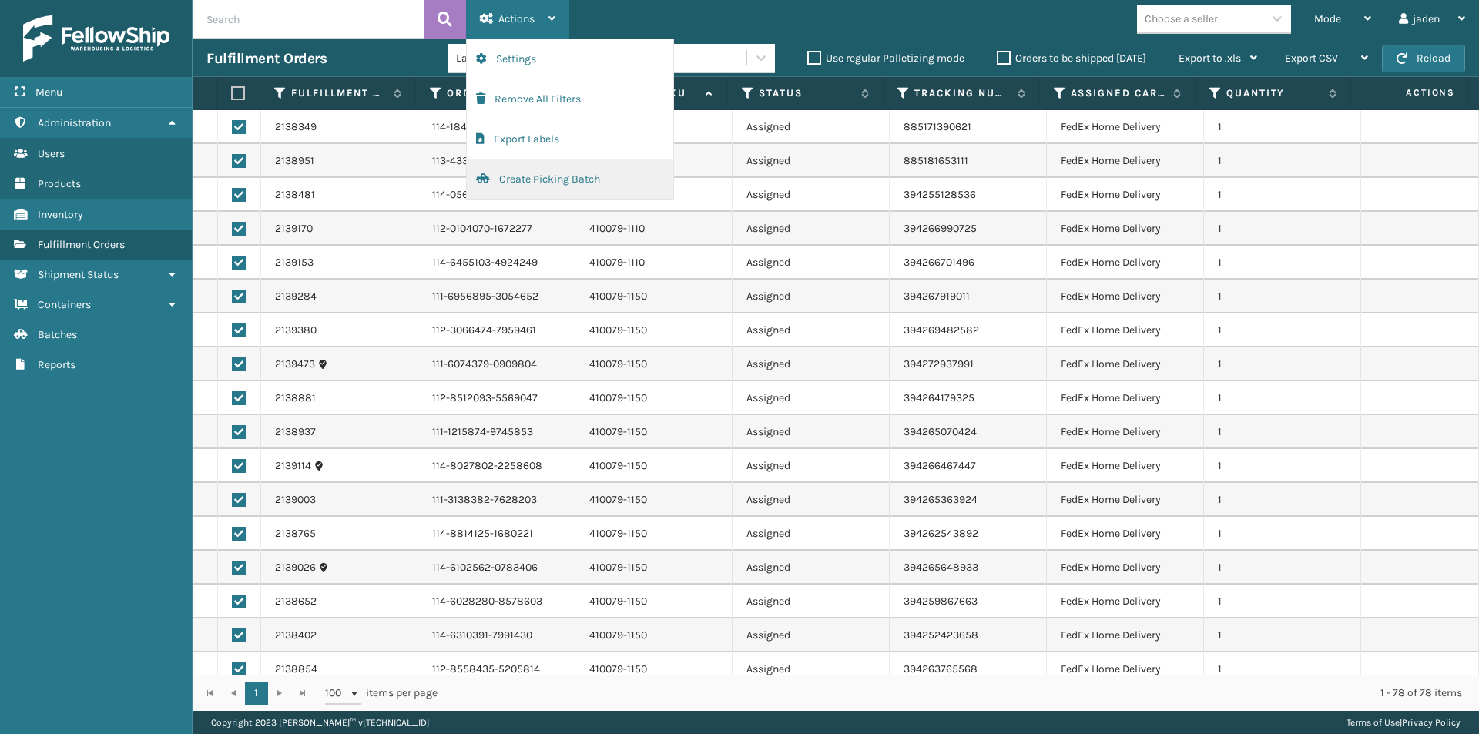
click at [509, 180] on button "Create Picking Batch" at bounding box center [570, 179] width 206 height 40
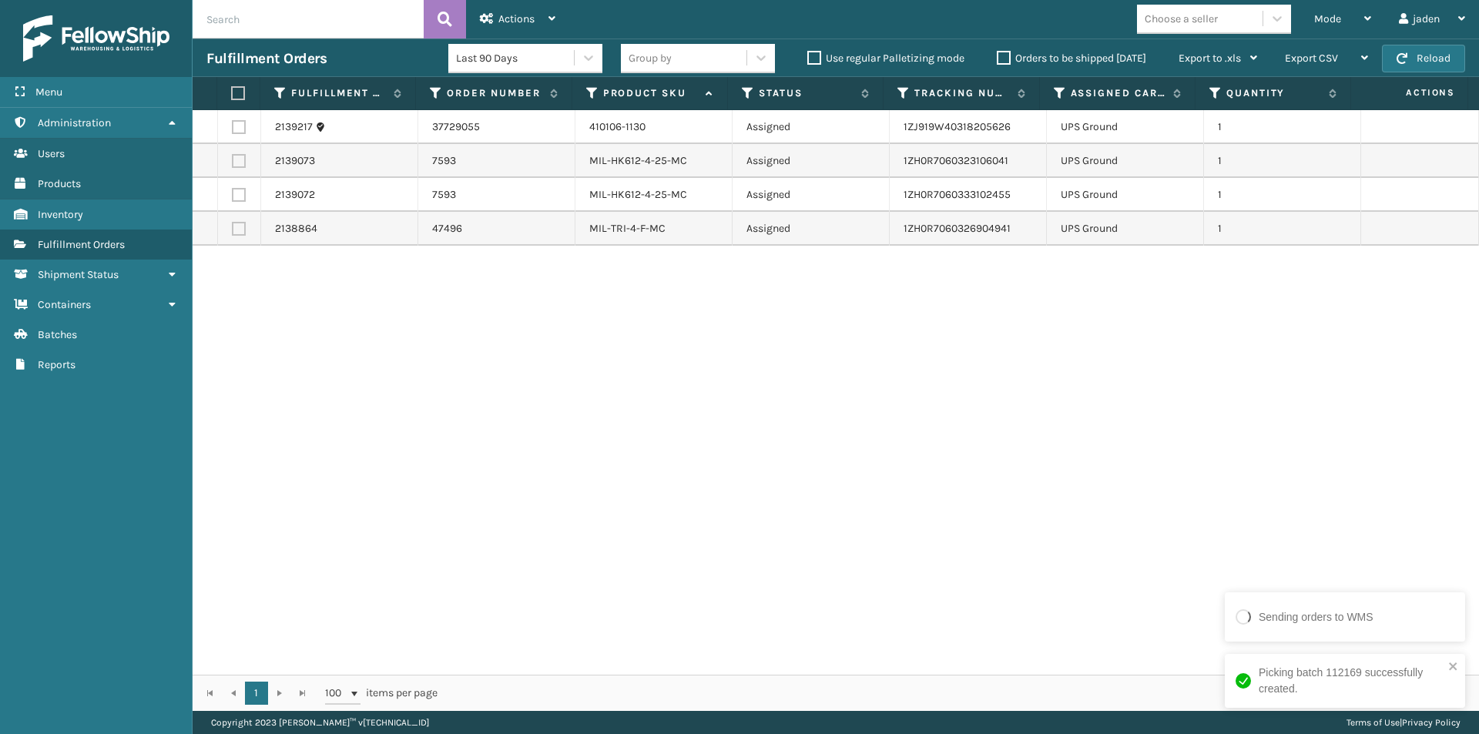
drag, startPoint x: 953, startPoint y: 392, endPoint x: 915, endPoint y: 393, distance: 37.8
drag, startPoint x: 915, startPoint y: 393, endPoint x: 347, endPoint y: 293, distance: 576.6
click at [521, 431] on div "2139217 37729055 410106-1130 Assigned 1ZJ919W40318205626 UPS Ground 1 2139073 7…" at bounding box center [836, 392] width 1287 height 565
click at [239, 96] on label at bounding box center [236, 93] width 10 height 14
click at [232, 96] on input "checkbox" at bounding box center [231, 94] width 1 height 10
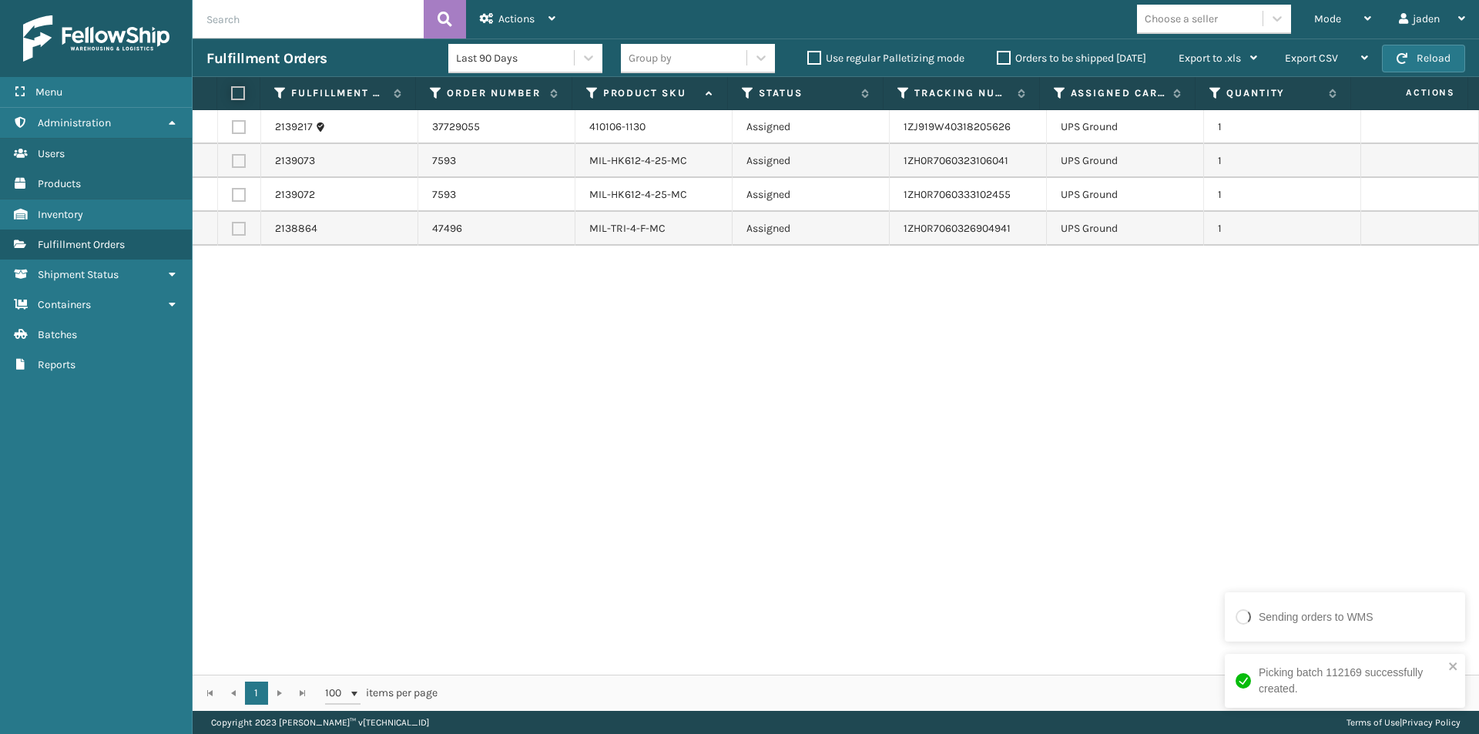
checkbox input "true"
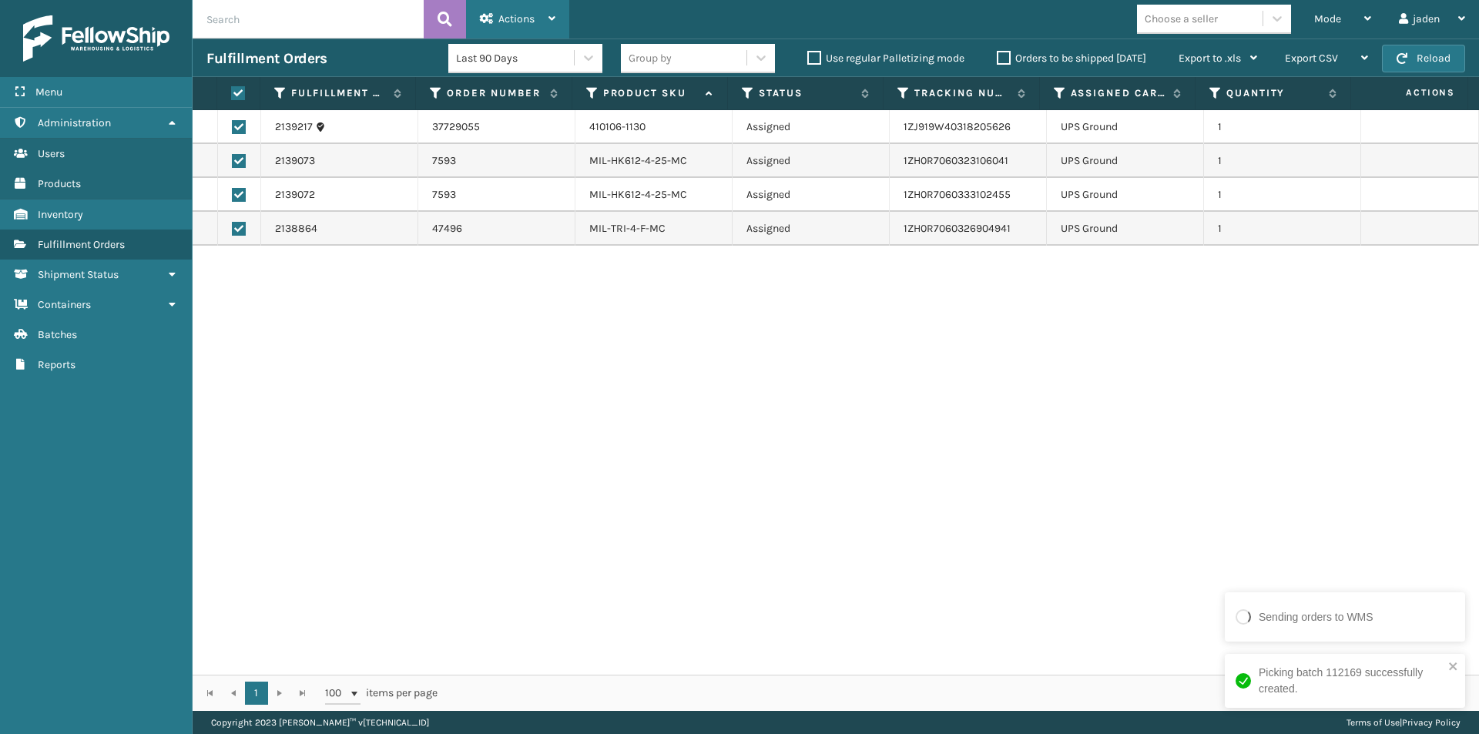
click at [536, 8] on div "Actions" at bounding box center [518, 19] width 76 height 39
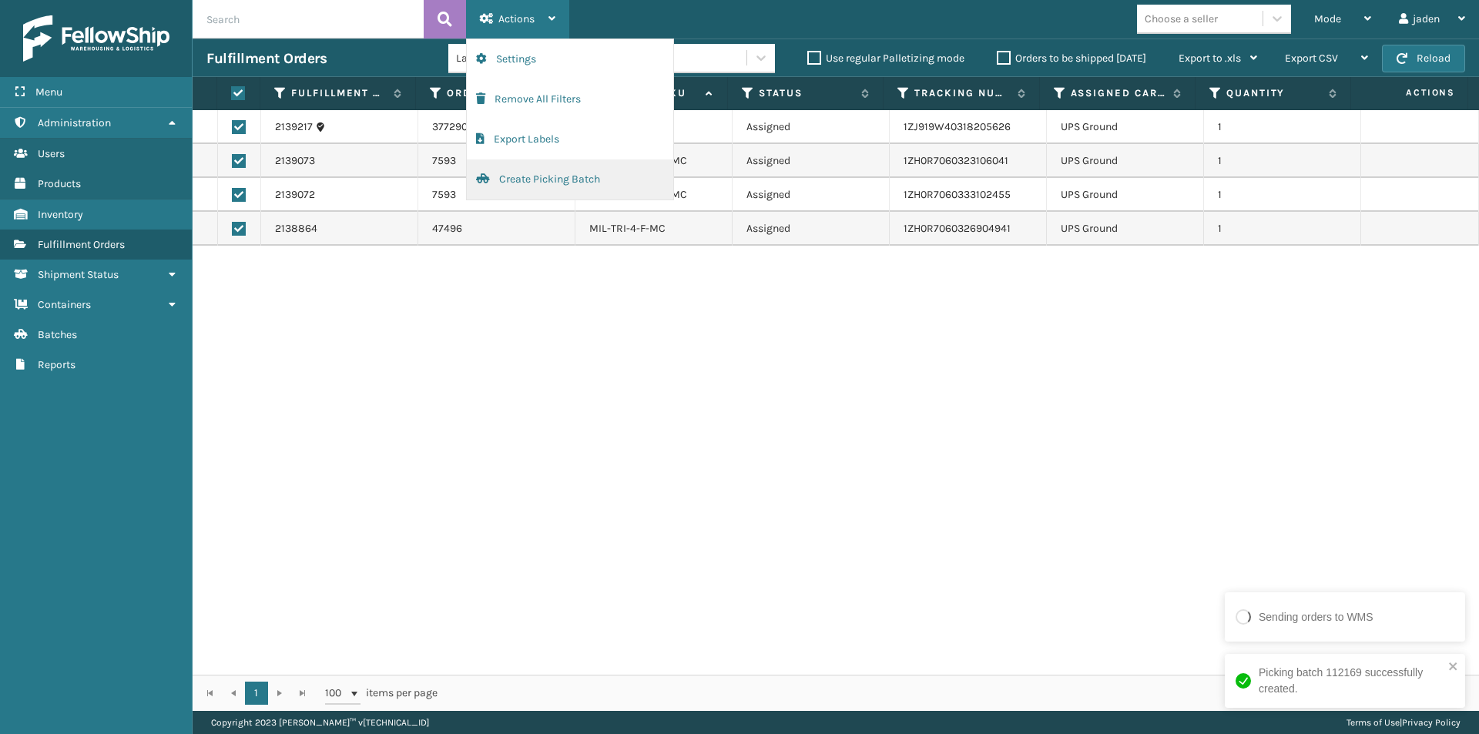
click at [556, 176] on button "Create Picking Batch" at bounding box center [570, 179] width 206 height 40
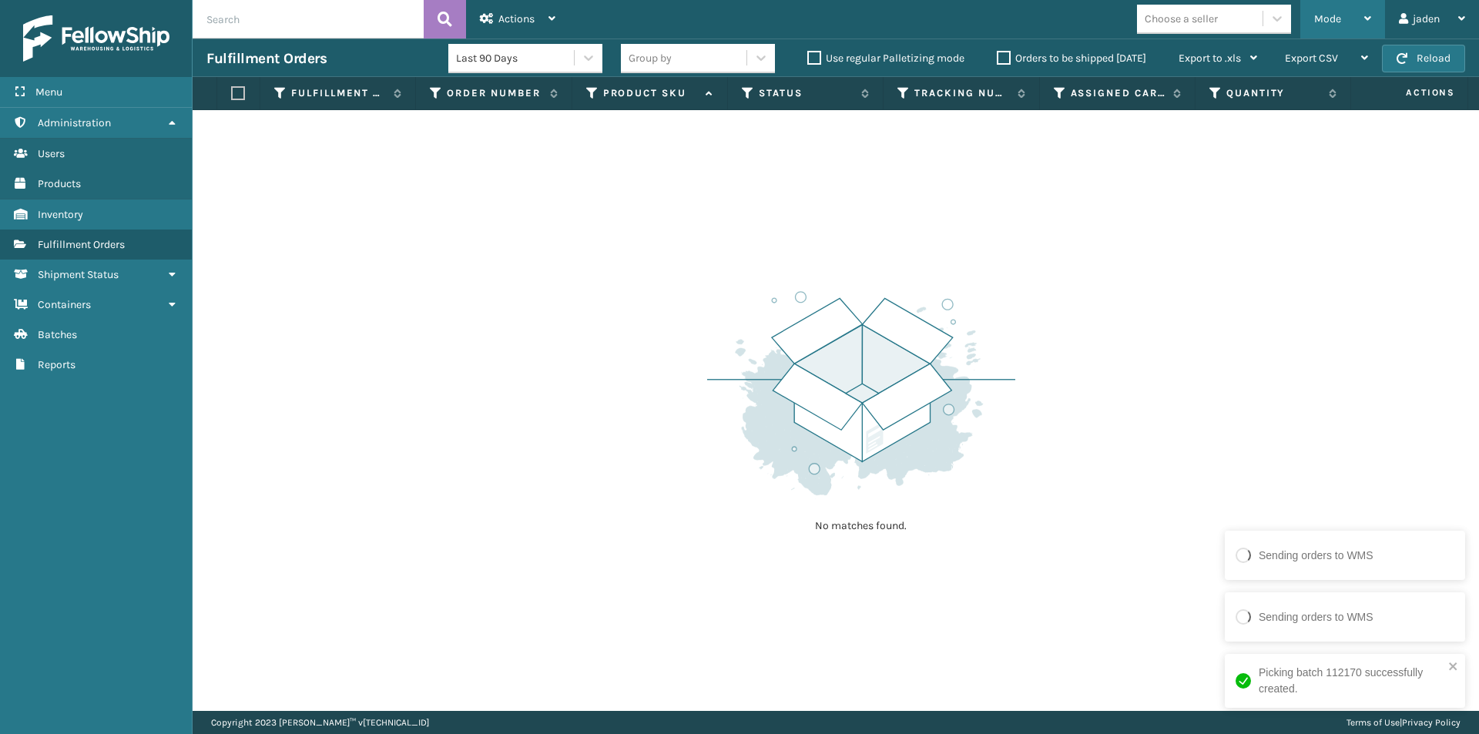
click at [1331, 7] on div "Mode" at bounding box center [1342, 19] width 57 height 39
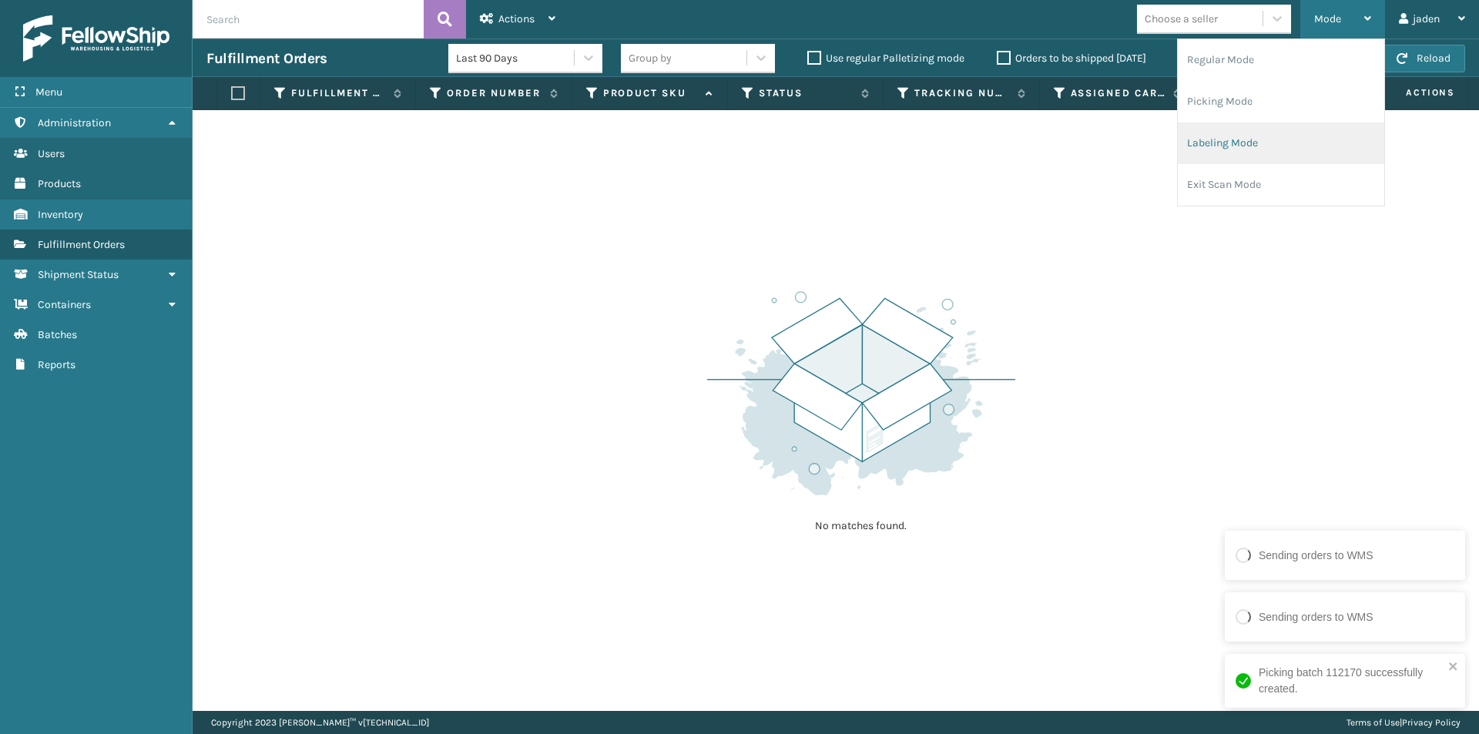
click at [1311, 135] on li "Labeling Mode" at bounding box center [1281, 144] width 206 height 42
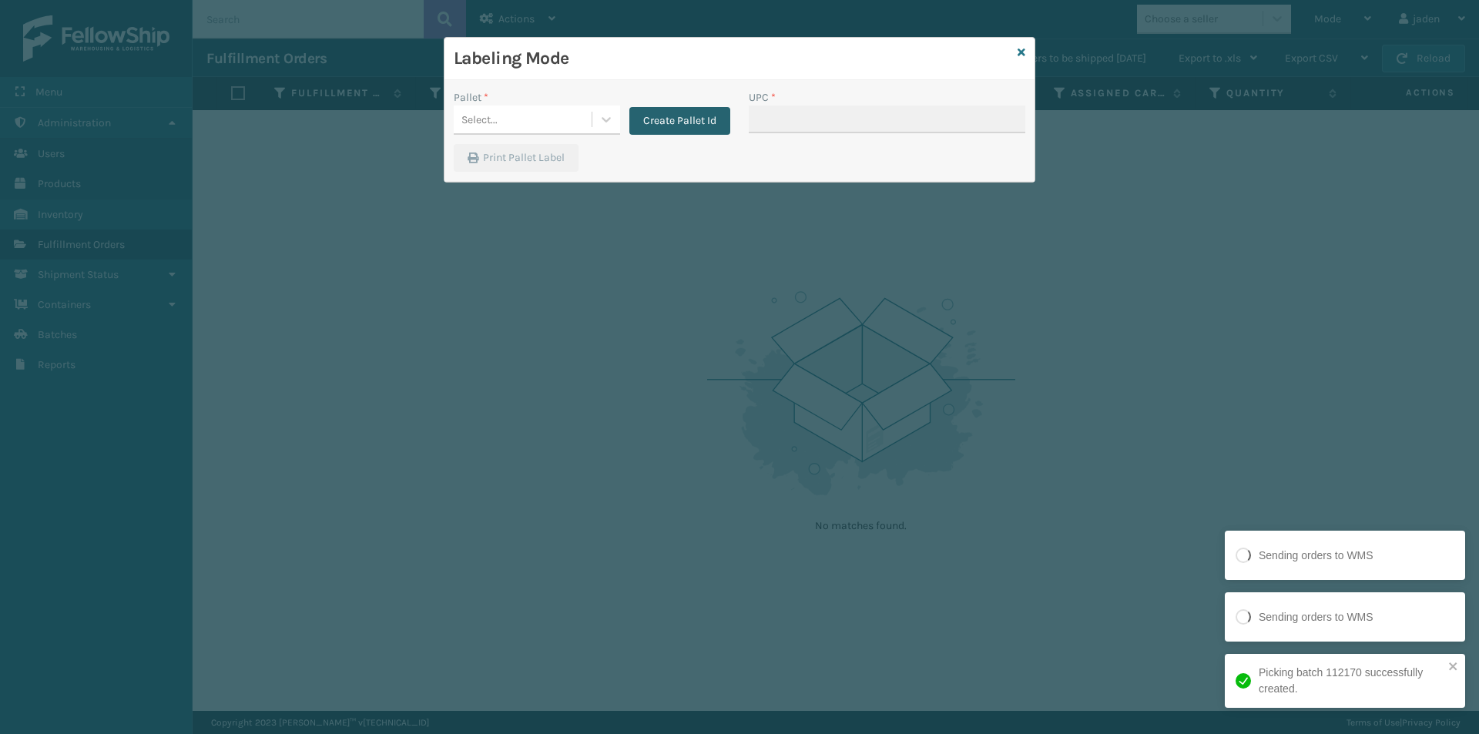
click at [678, 109] on button "Create Pallet Id" at bounding box center [679, 121] width 101 height 28
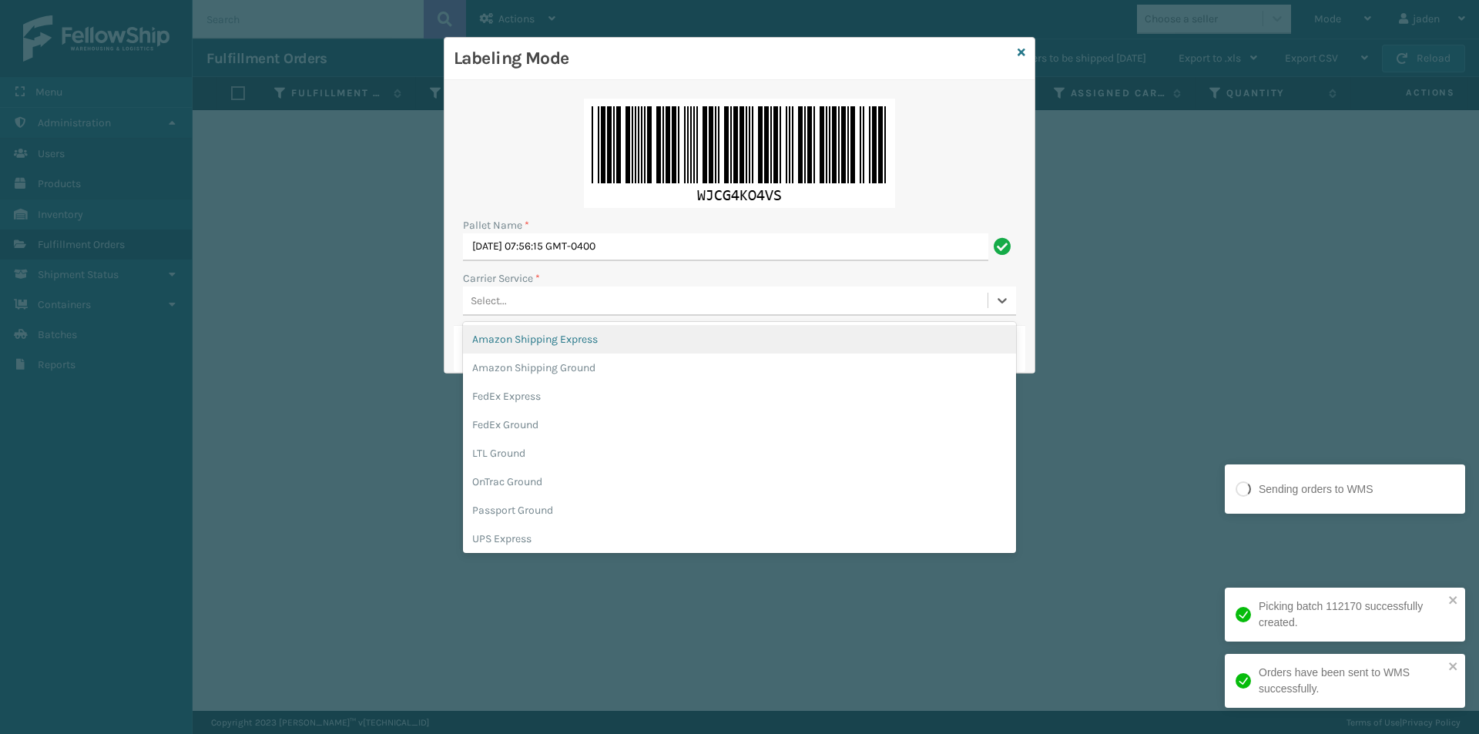
click at [547, 300] on div "Select..." at bounding box center [725, 300] width 525 height 25
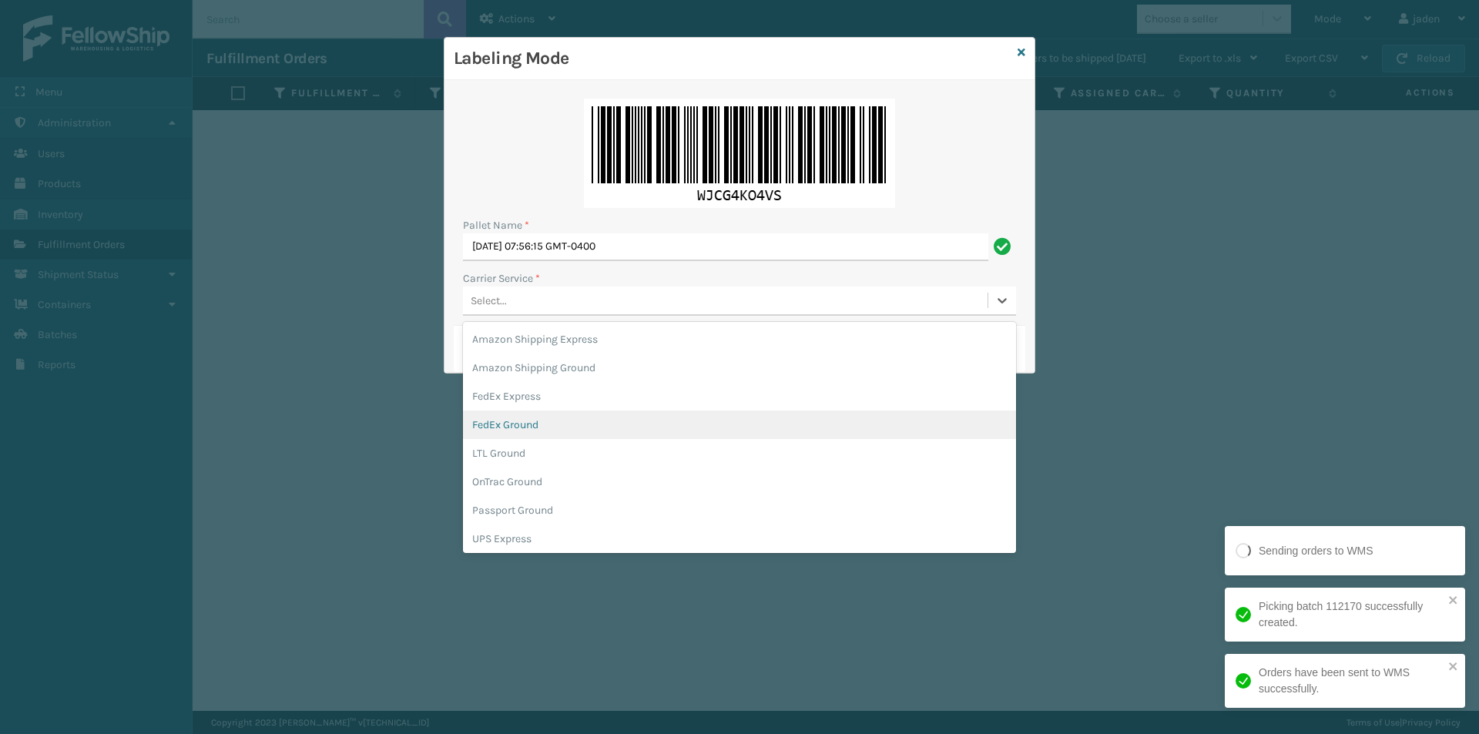
click at [525, 418] on div "FedEx Ground" at bounding box center [739, 425] width 553 height 29
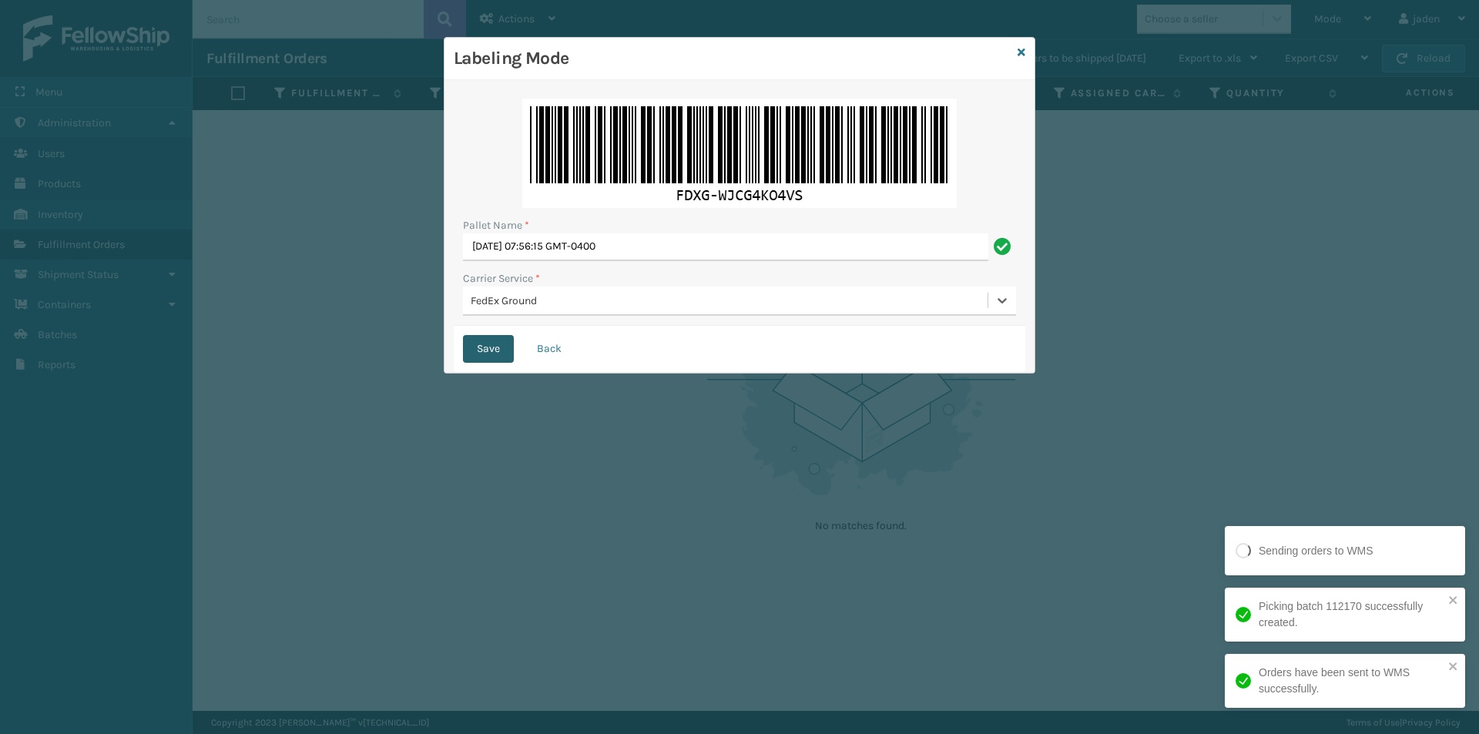
click at [484, 342] on button "Save" at bounding box center [488, 349] width 51 height 28
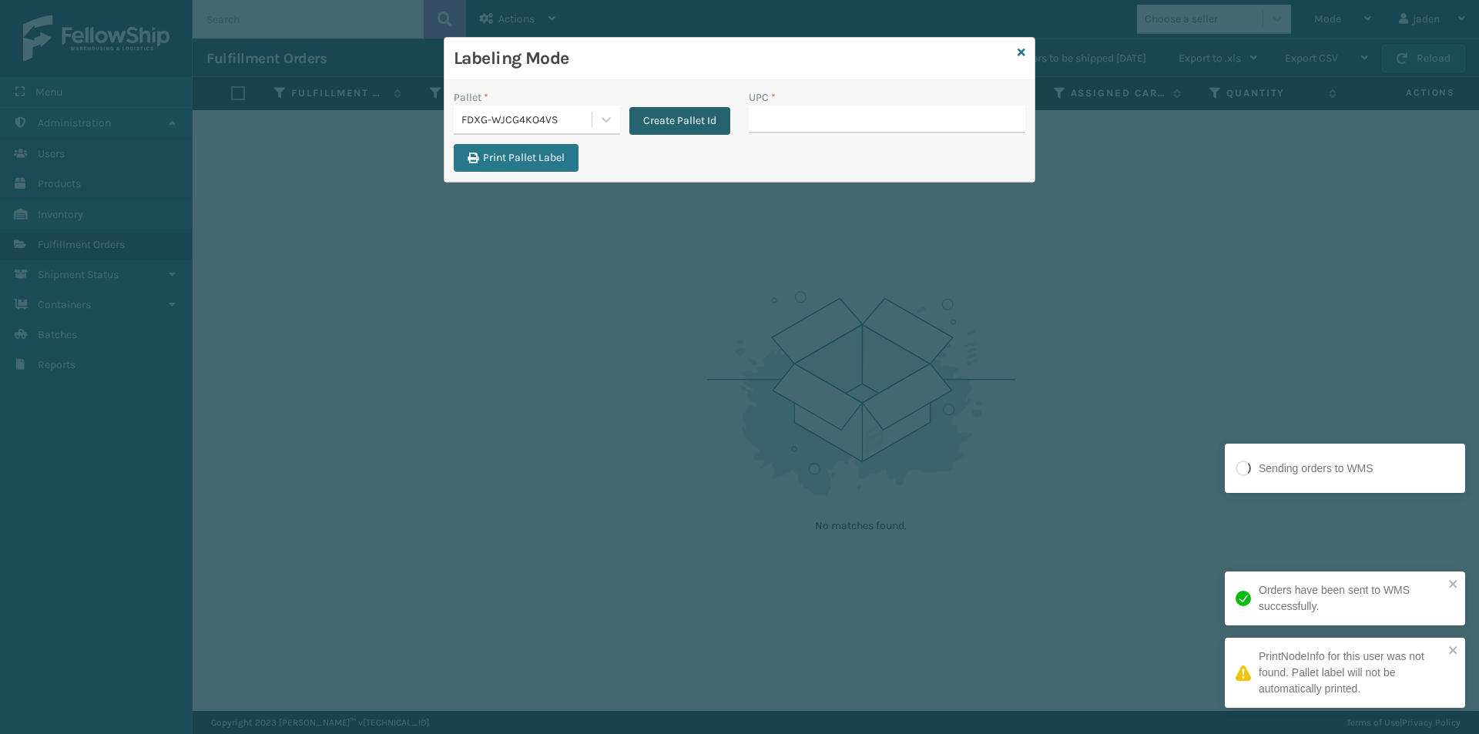
click at [682, 126] on button "Create Pallet Id" at bounding box center [679, 121] width 101 height 28
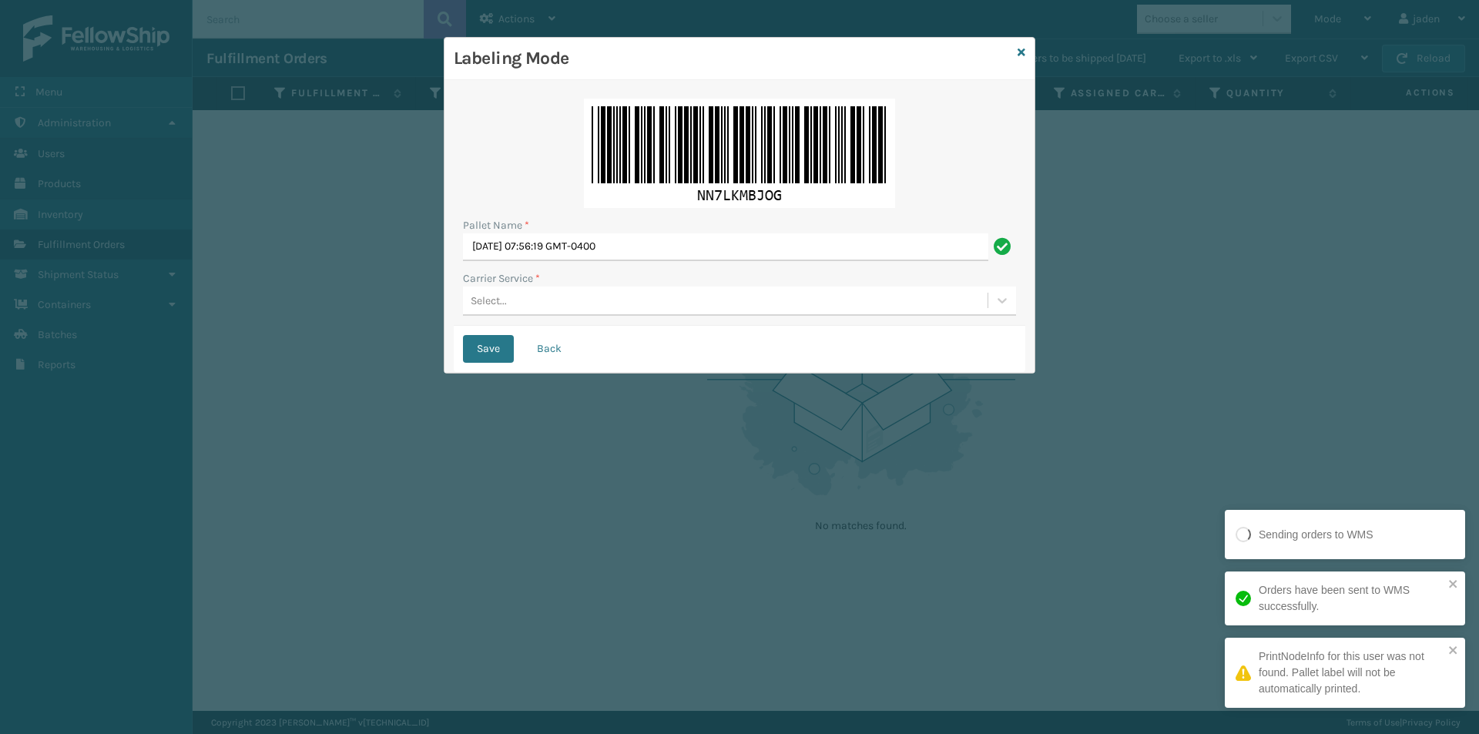
click at [637, 300] on div "Select..." at bounding box center [725, 300] width 525 height 25
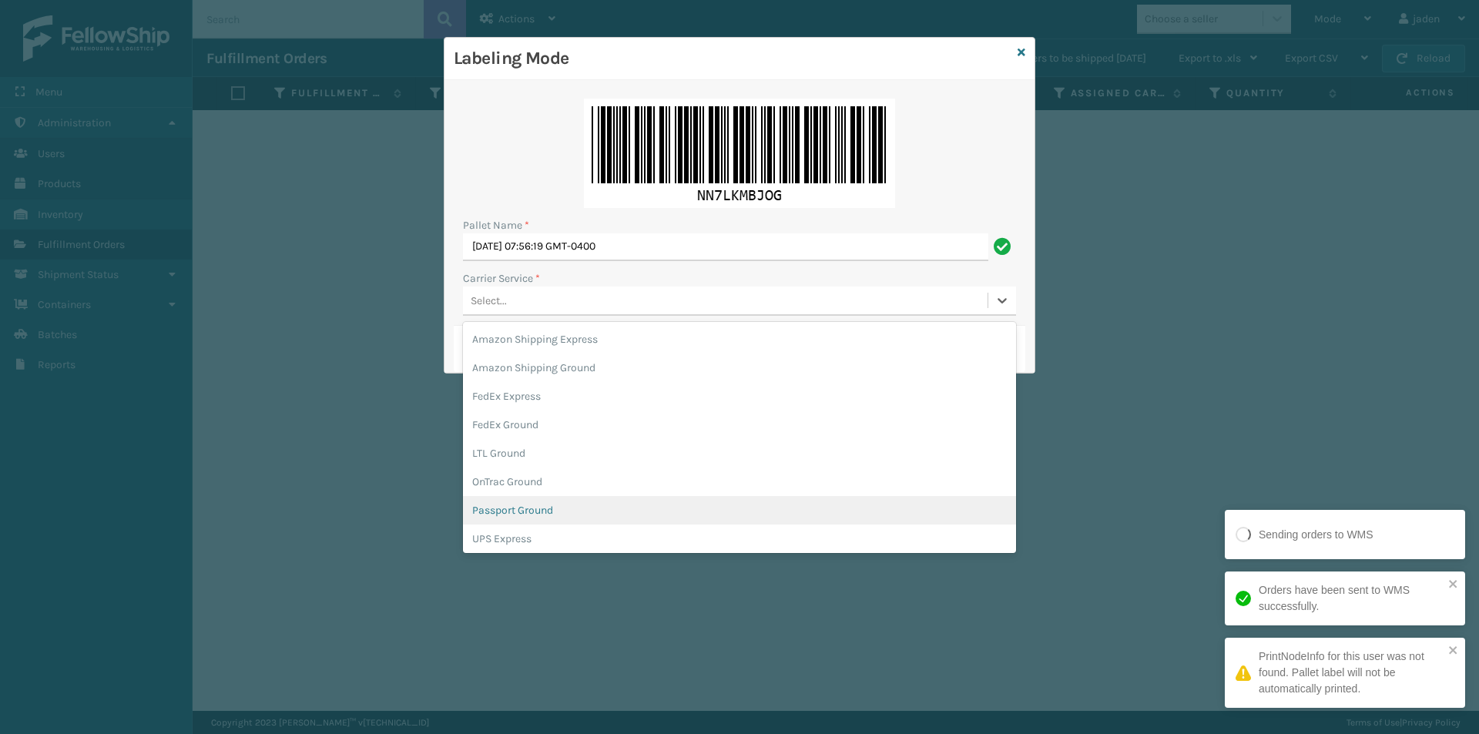
scroll to position [89, 0]
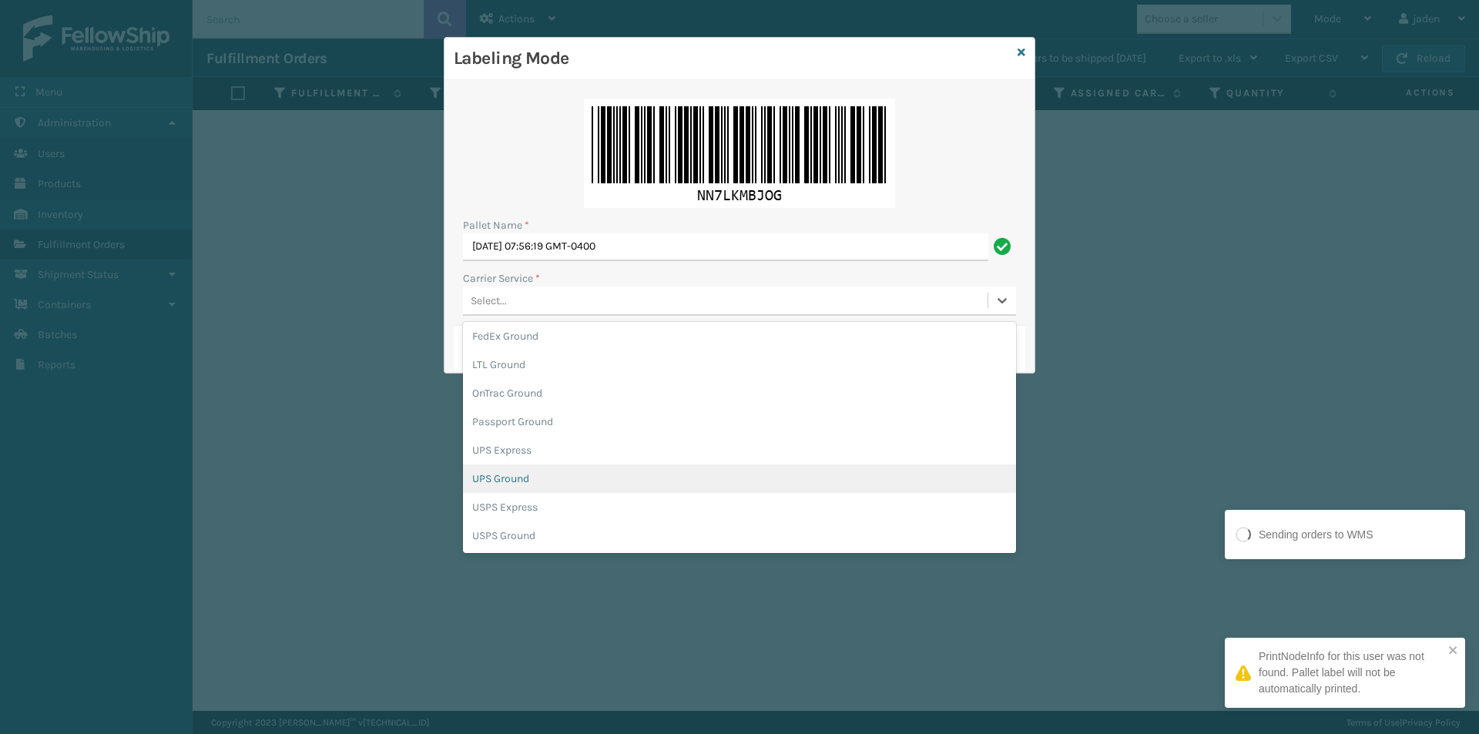
click at [527, 482] on div "UPS Ground" at bounding box center [739, 479] width 553 height 29
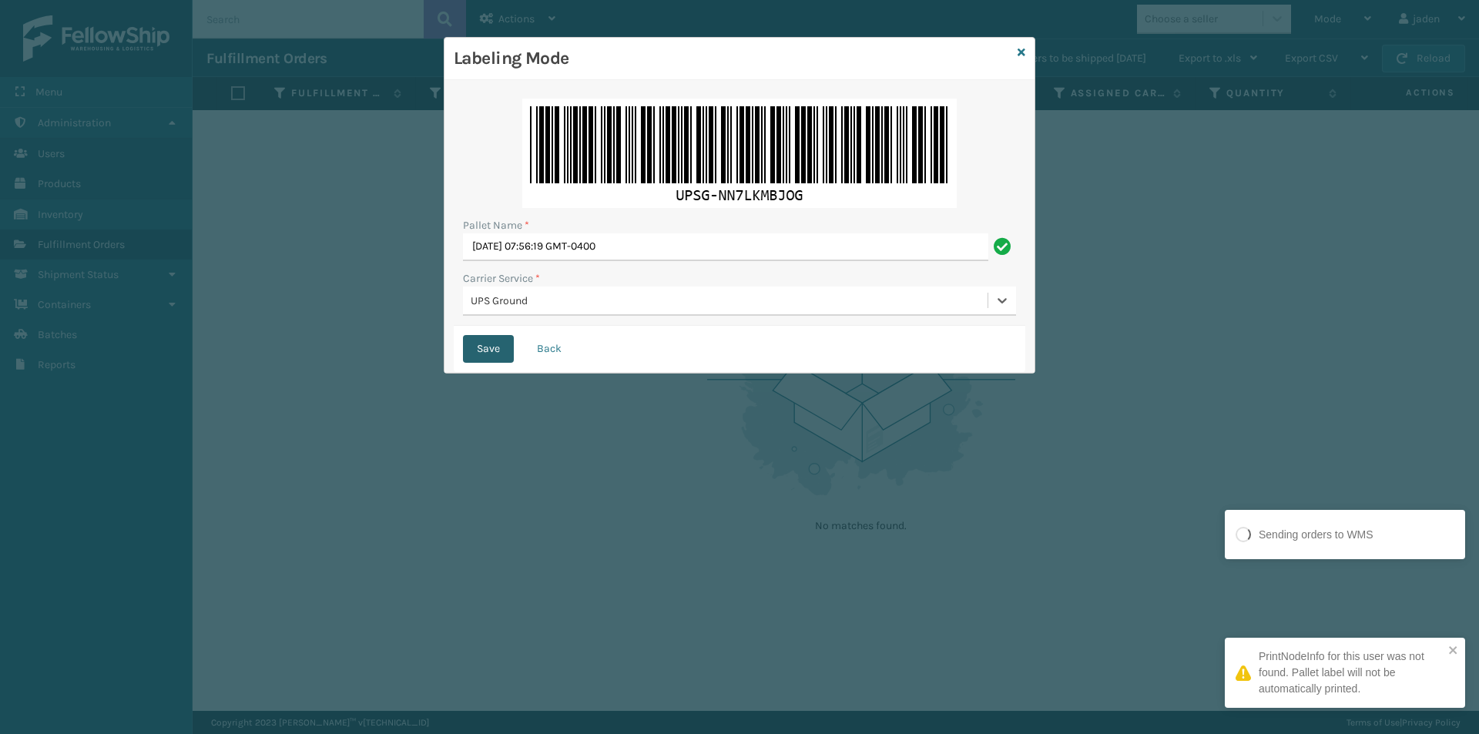
click at [494, 355] on button "Save" at bounding box center [488, 349] width 51 height 28
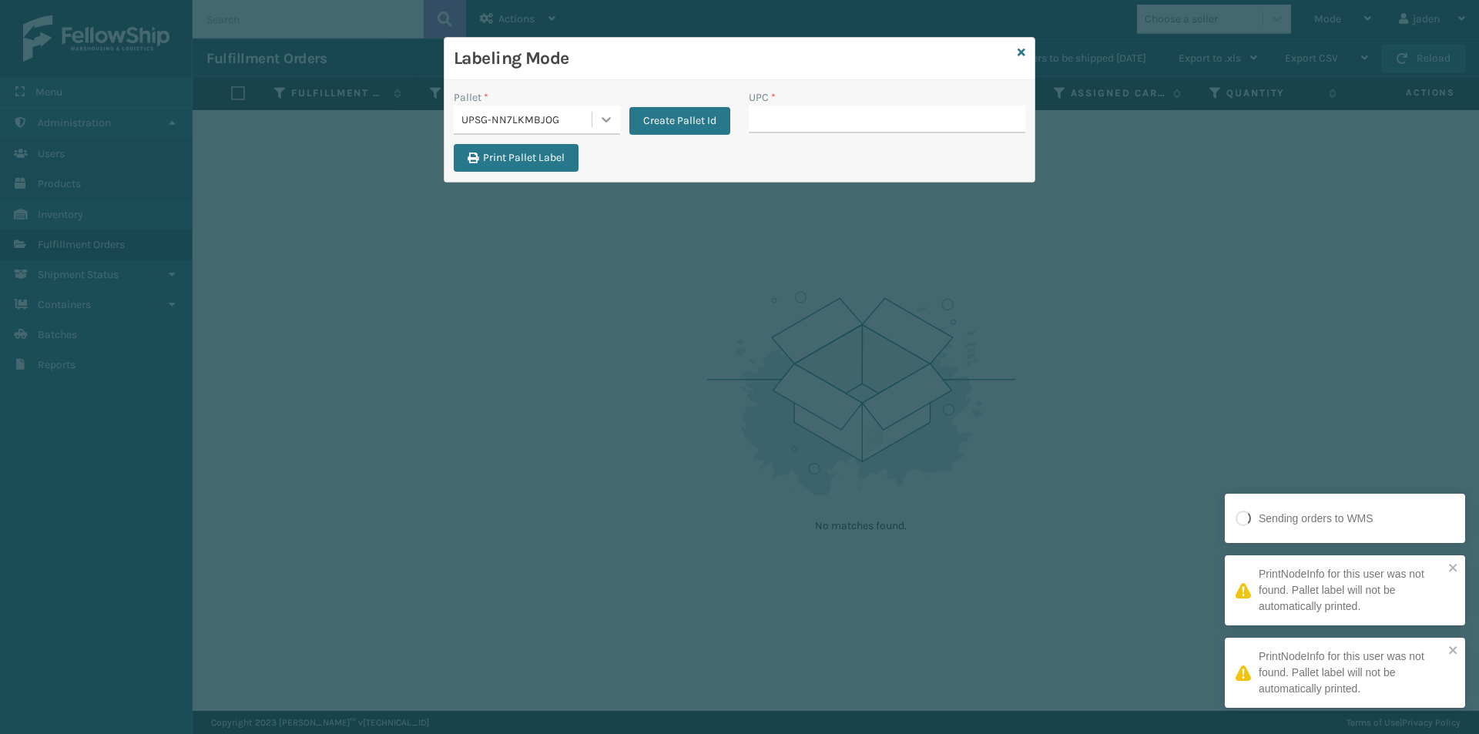
click at [612, 119] on icon at bounding box center [606, 119] width 15 height 15
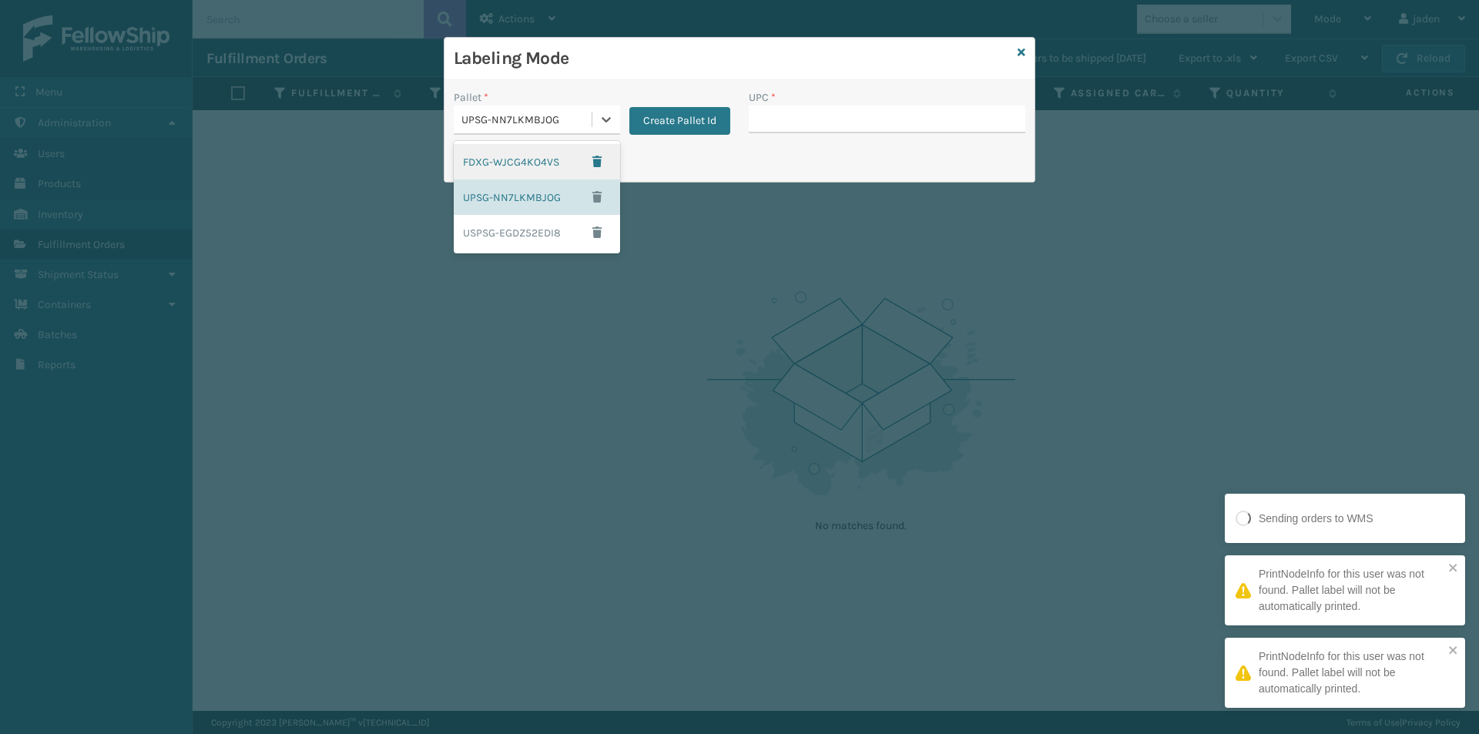
click at [514, 165] on div "FDXG-WJCG4KO4VS" at bounding box center [537, 161] width 166 height 35
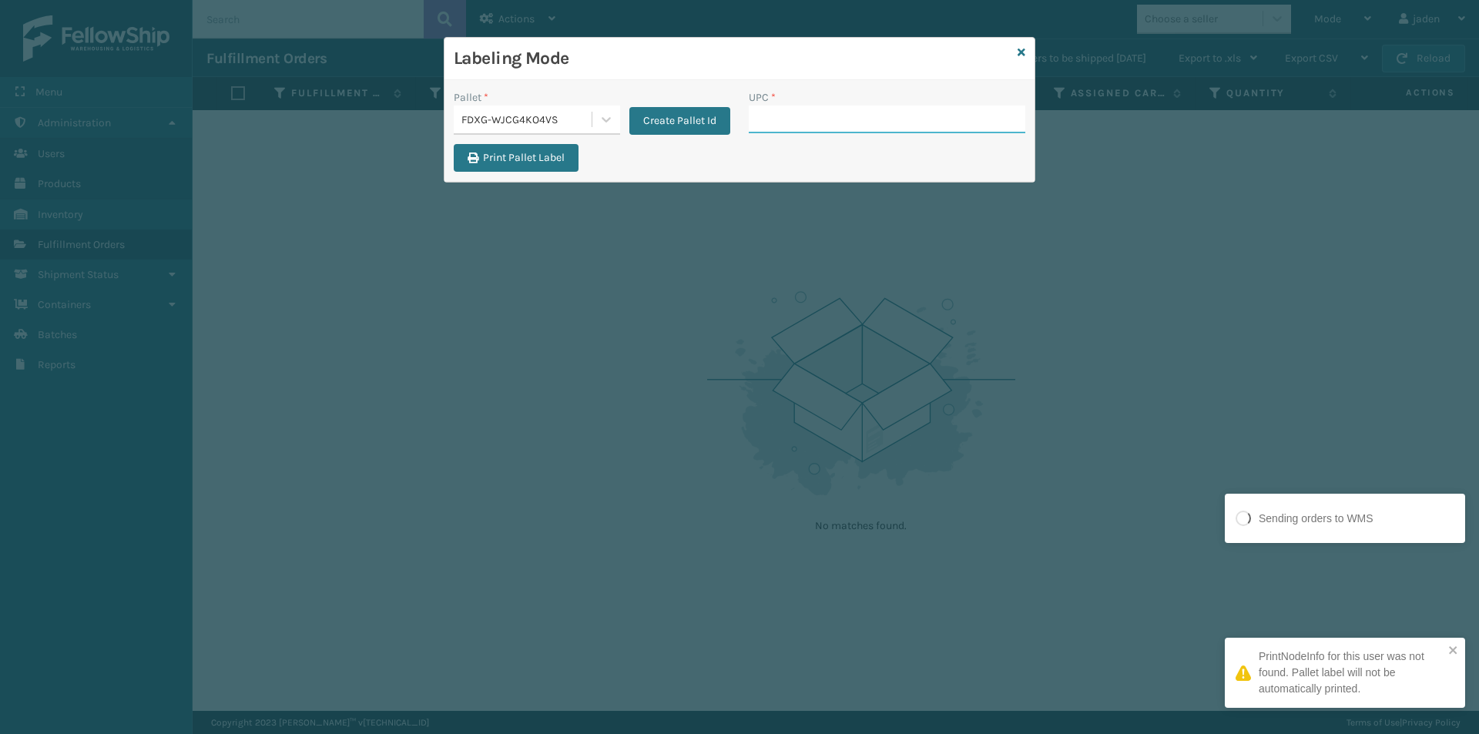
click at [824, 112] on input "UPC *" at bounding box center [887, 120] width 277 height 28
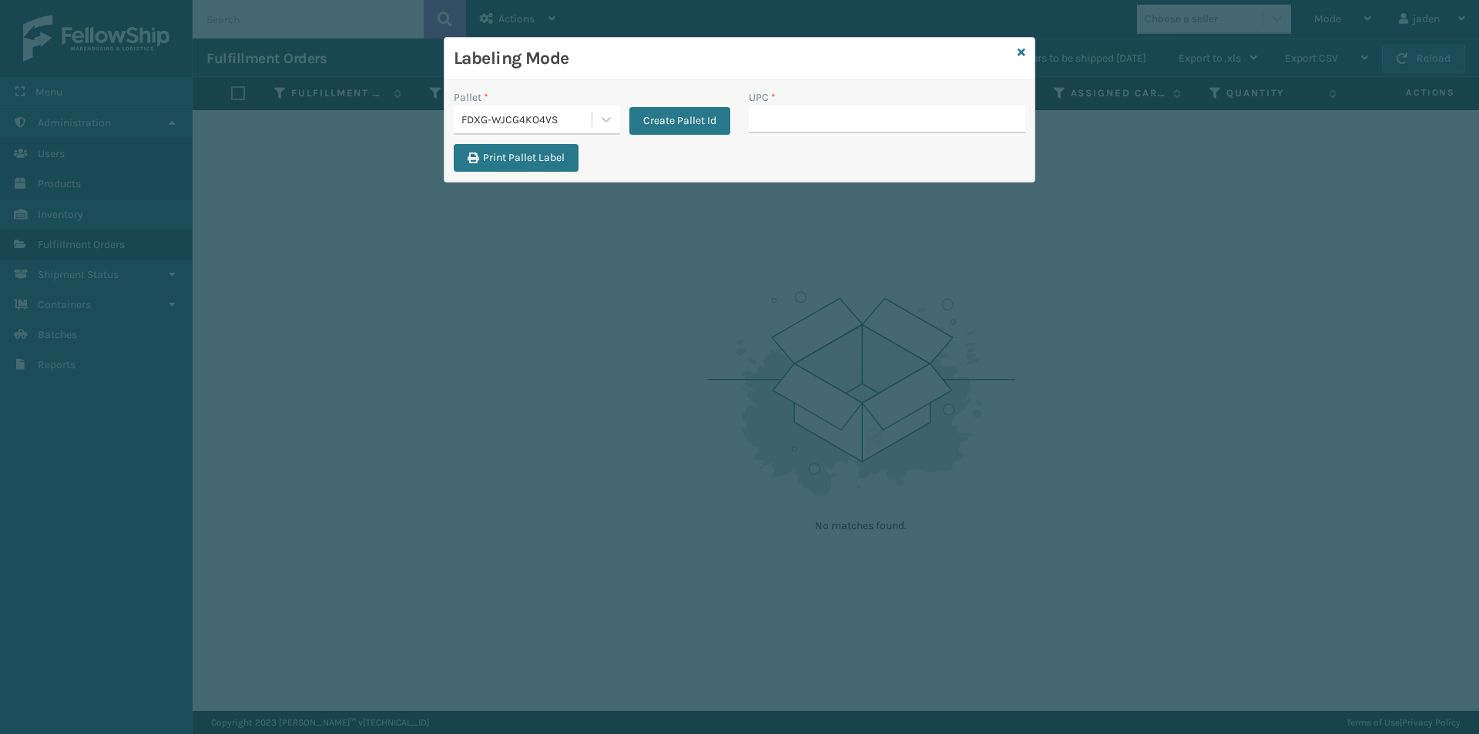
drag, startPoint x: 825, startPoint y: 113, endPoint x: 1019, endPoint y: 58, distance: 201.2
click at [1019, 58] on link at bounding box center [1022, 53] width 8 height 16
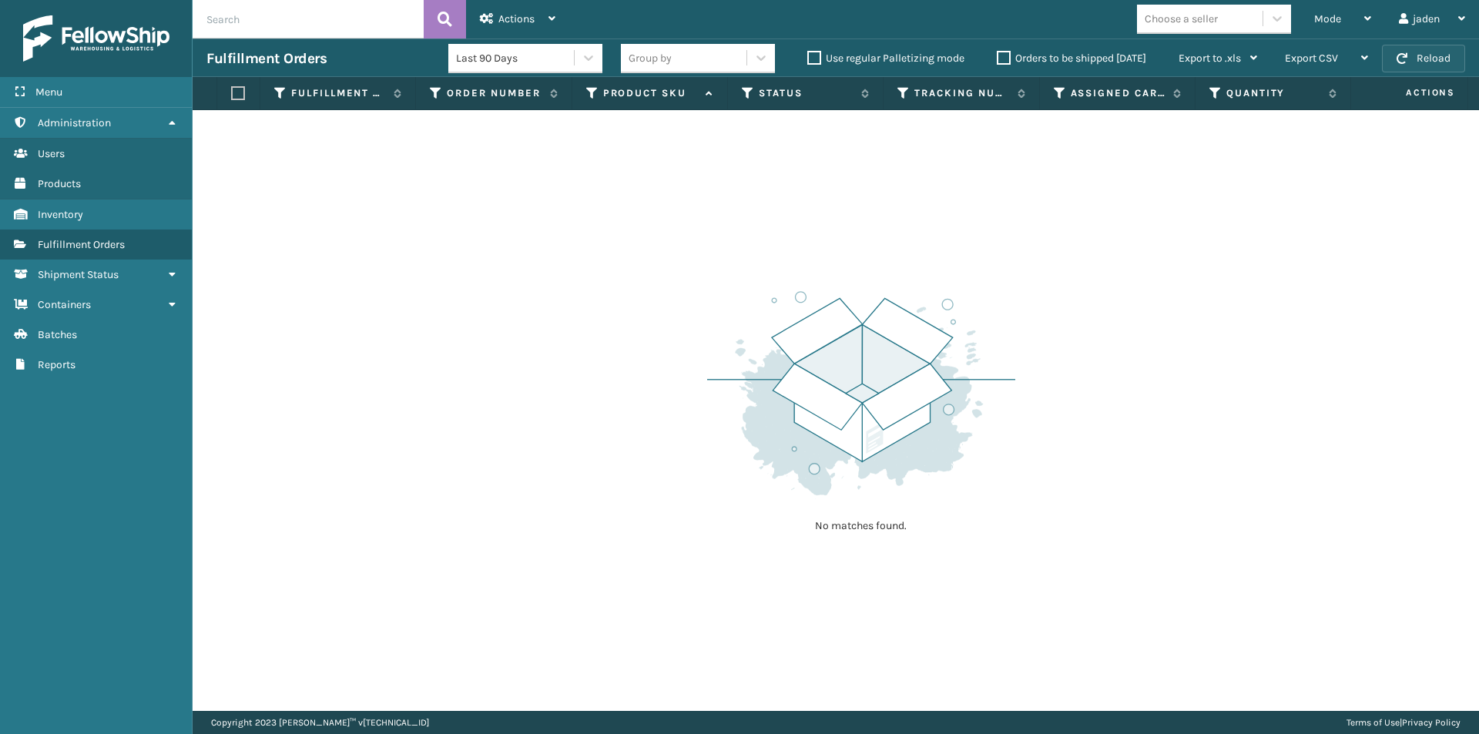
click at [1432, 66] on button "Reload" at bounding box center [1423, 59] width 83 height 28
click at [1427, 62] on button "Reload" at bounding box center [1423, 59] width 83 height 28
click at [1313, 22] on div "Mode Regular Mode Picking Mode Labeling Mode Exit Scan Mode" at bounding box center [1343, 19] width 85 height 39
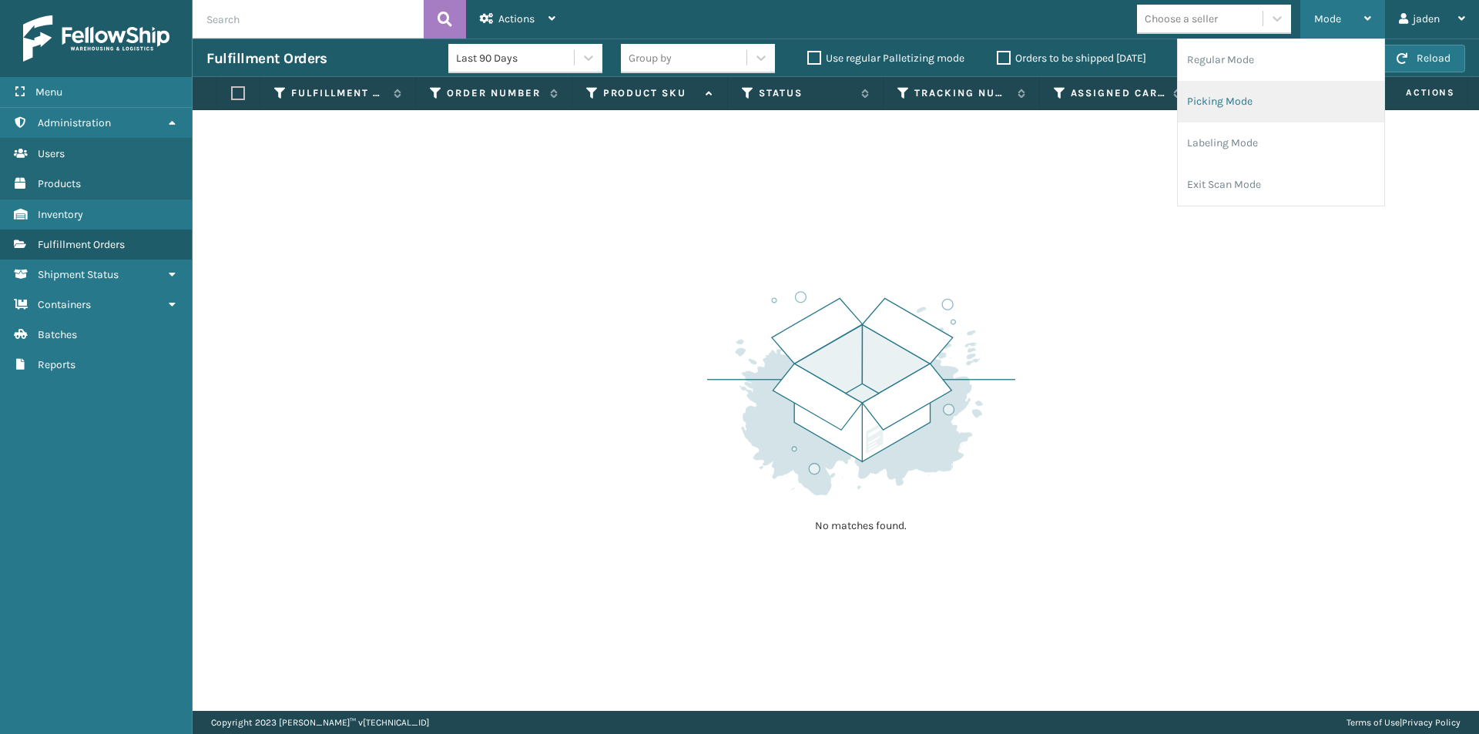
click at [1276, 102] on li "Picking Mode" at bounding box center [1281, 102] width 206 height 42
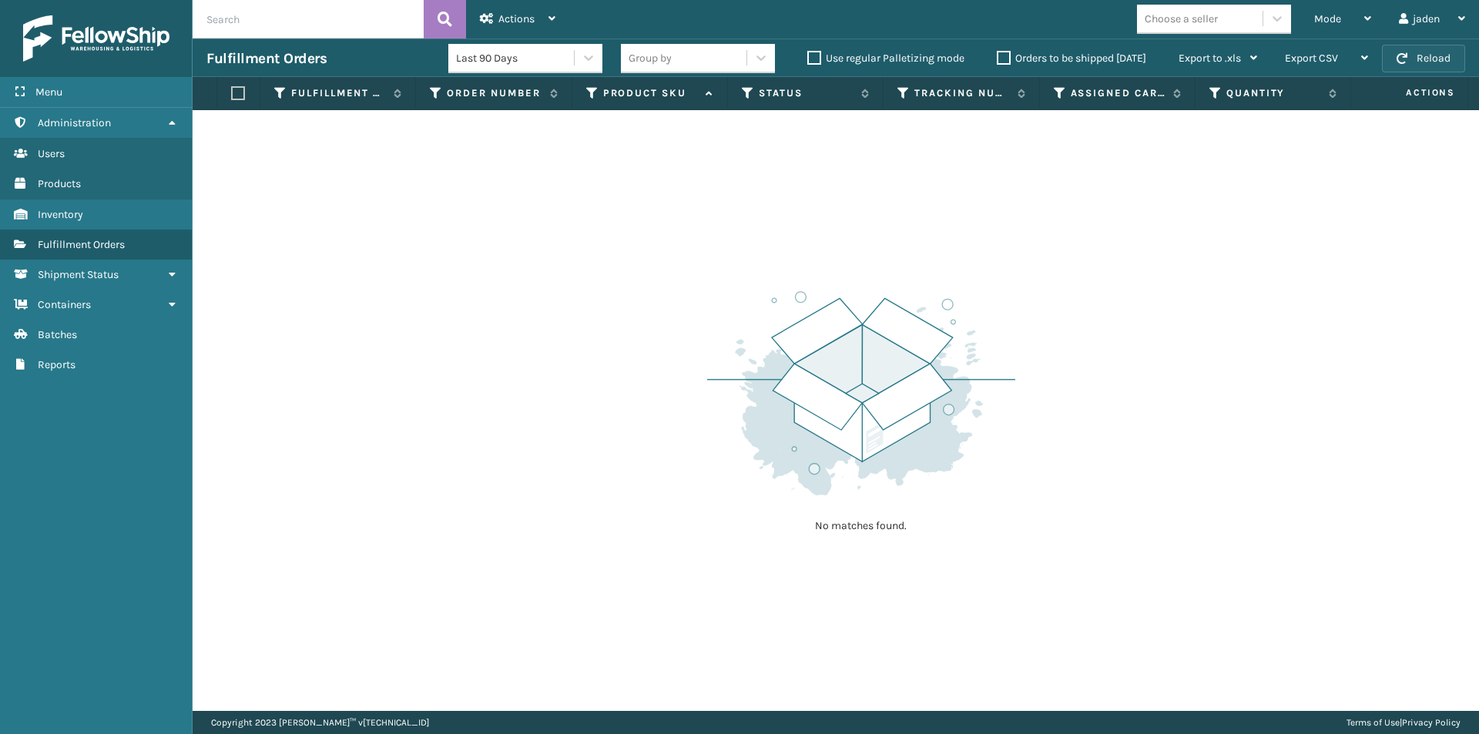
click at [1409, 62] on button "Reload" at bounding box center [1423, 59] width 83 height 28
click at [1419, 63] on button "Reload" at bounding box center [1423, 59] width 83 height 28
click at [1416, 63] on button "Reload" at bounding box center [1423, 59] width 83 height 28
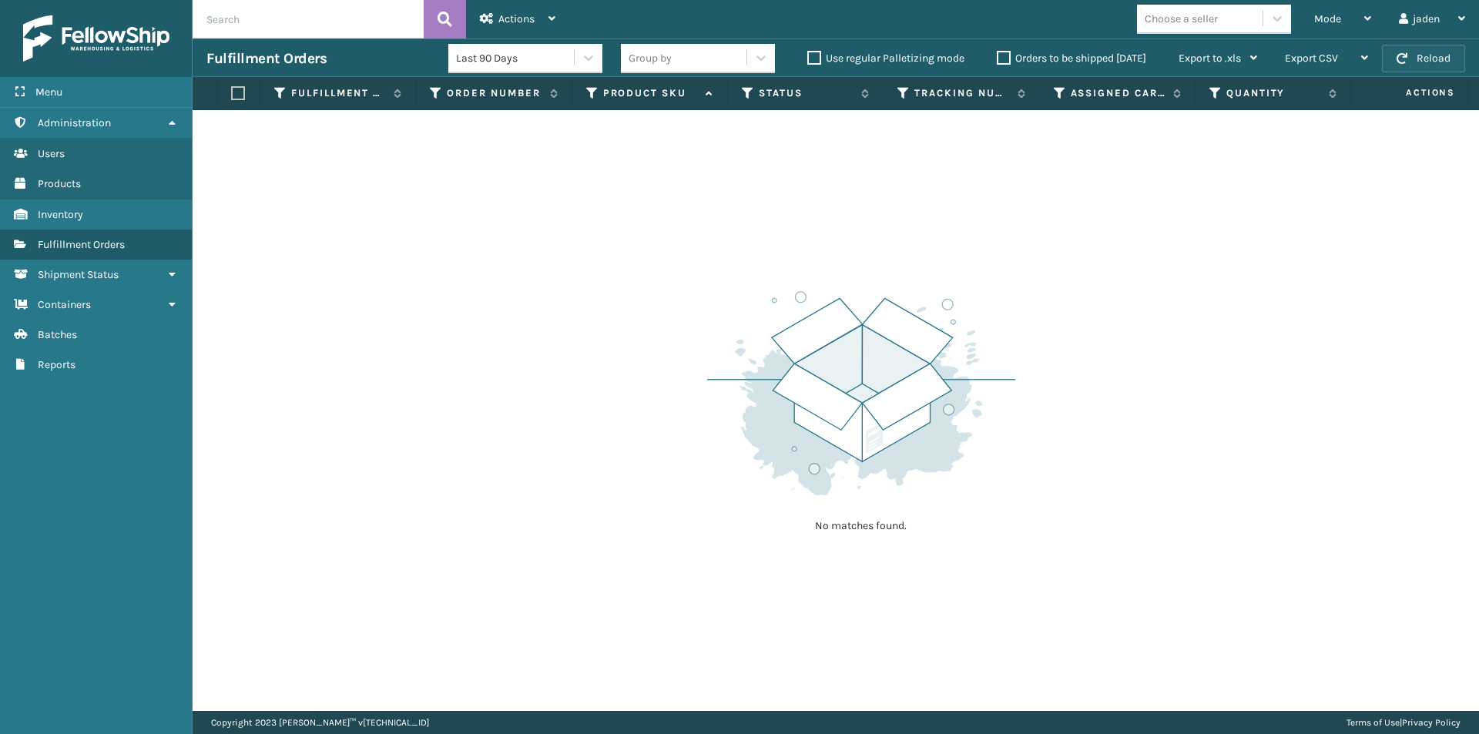
click at [1416, 63] on button "Reload" at bounding box center [1423, 59] width 83 height 28
